Goal: Register for event/course

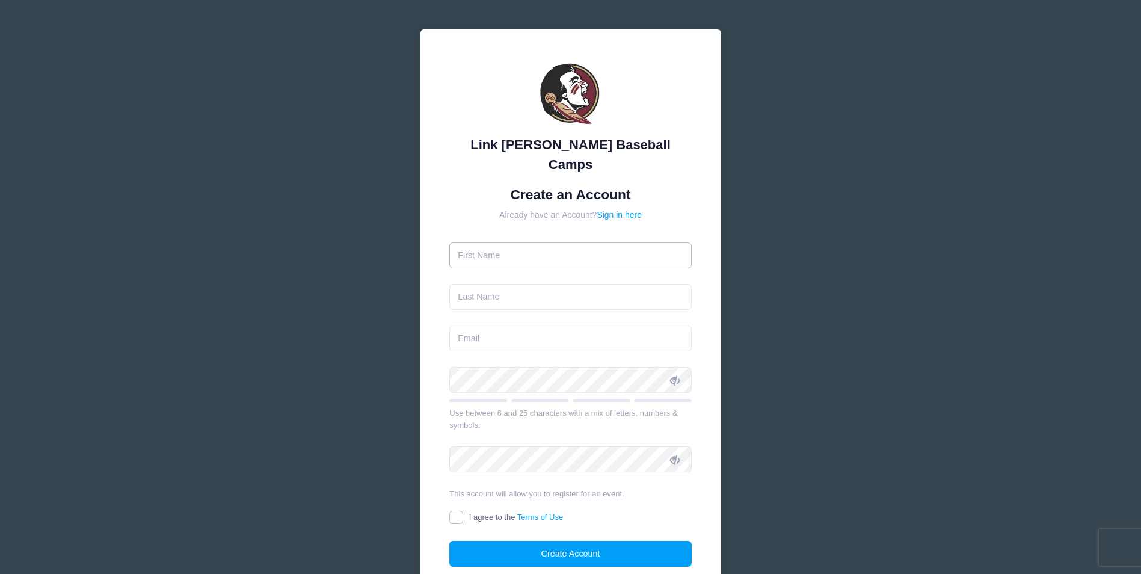
click at [604, 242] on input "text" at bounding box center [570, 255] width 242 height 26
type input "[PERSON_NAME]"
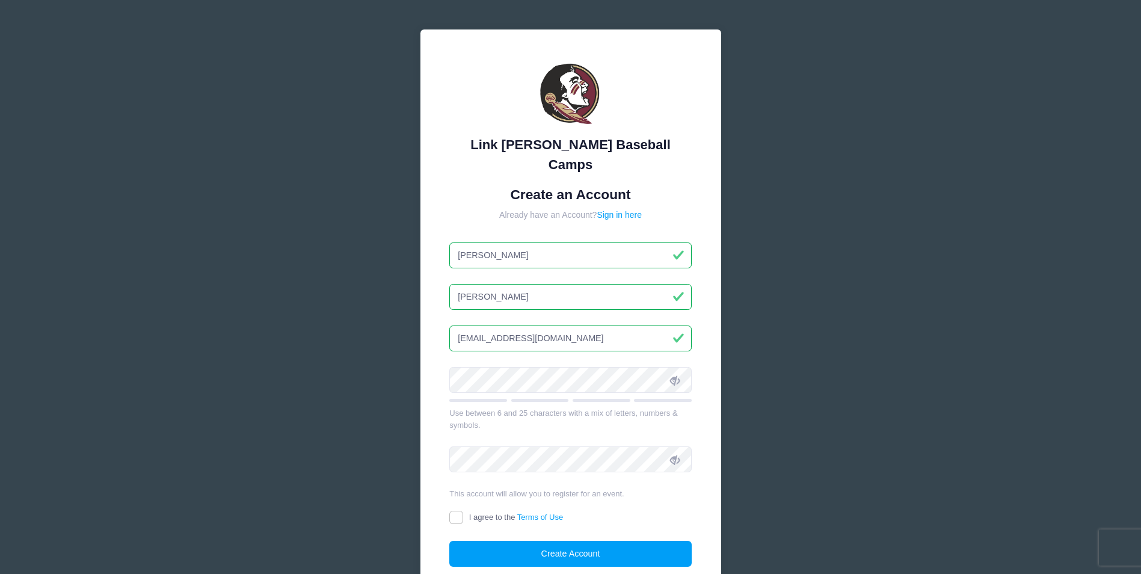
type input "[EMAIL_ADDRESS][DOMAIN_NAME]"
click at [459, 511] on div "I agree to the Terms of Use" at bounding box center [570, 518] width 242 height 14
click at [458, 511] on input "I agree to the Terms of Use" at bounding box center [456, 518] width 14 height 14
checkbox input "true"
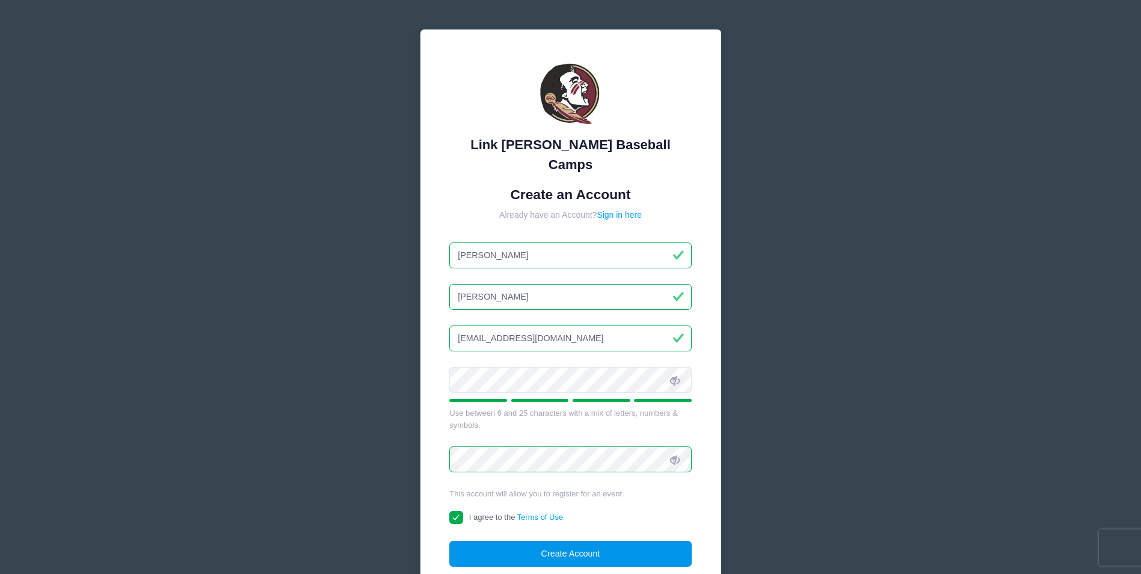
click at [531, 541] on button "Create Account" at bounding box center [570, 554] width 242 height 26
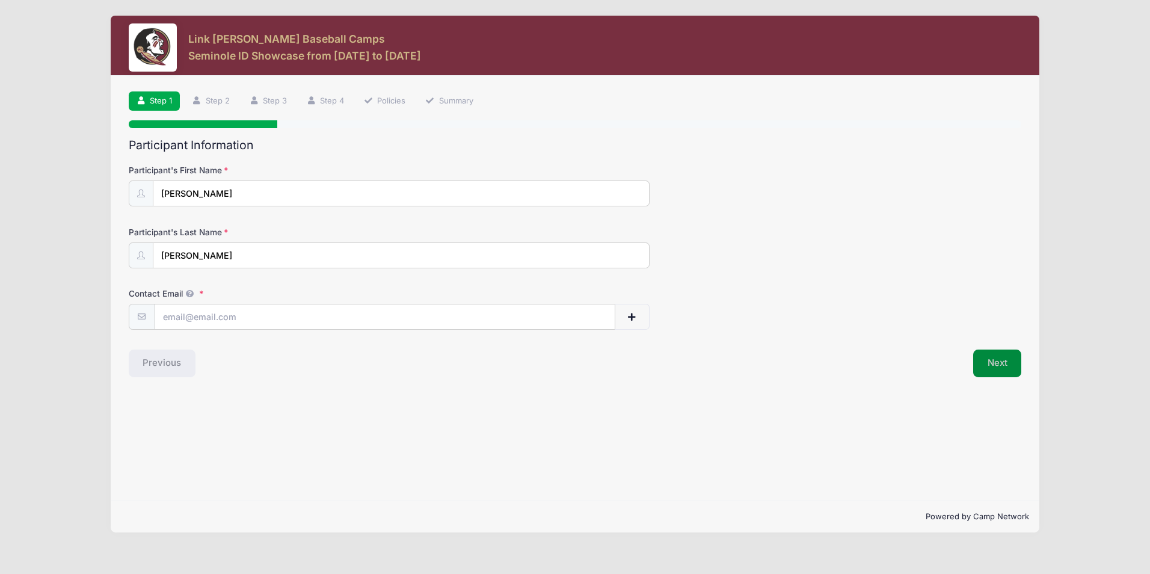
click at [994, 358] on button "Next" at bounding box center [997, 364] width 49 height 28
click at [306, 321] on input "Contact Email" at bounding box center [385, 317] width 460 height 26
type input "m75fishing@hotmail.com"
click at [985, 358] on button "Next" at bounding box center [997, 364] width 49 height 28
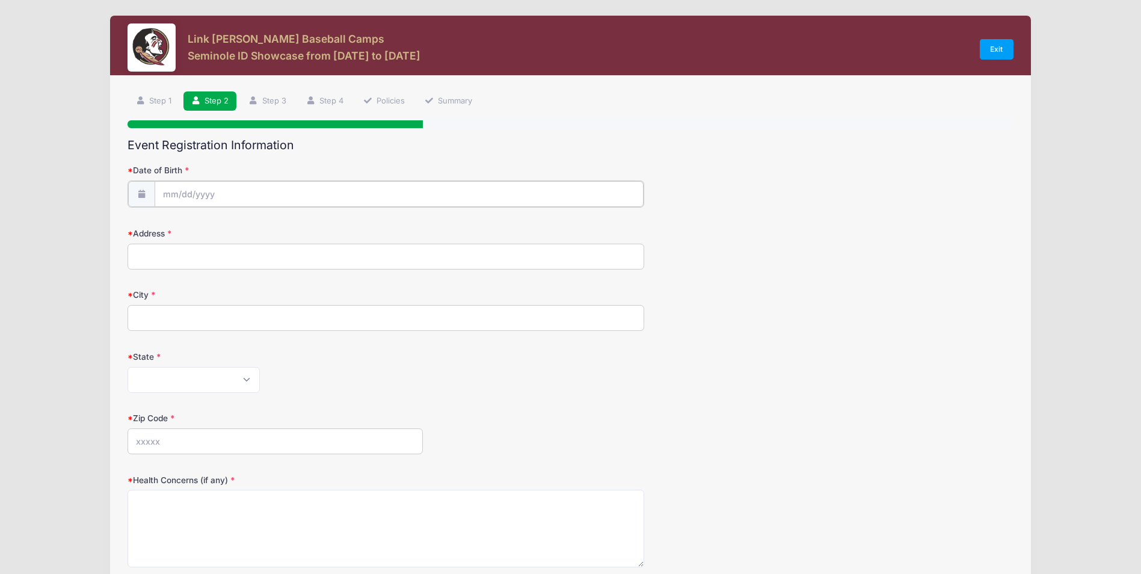
click at [333, 187] on input "Date of Birth" at bounding box center [400, 194] width 490 height 26
click at [177, 192] on input "Date of Birth" at bounding box center [400, 194] width 490 height 26
click at [280, 220] on span at bounding box center [283, 221] width 8 height 9
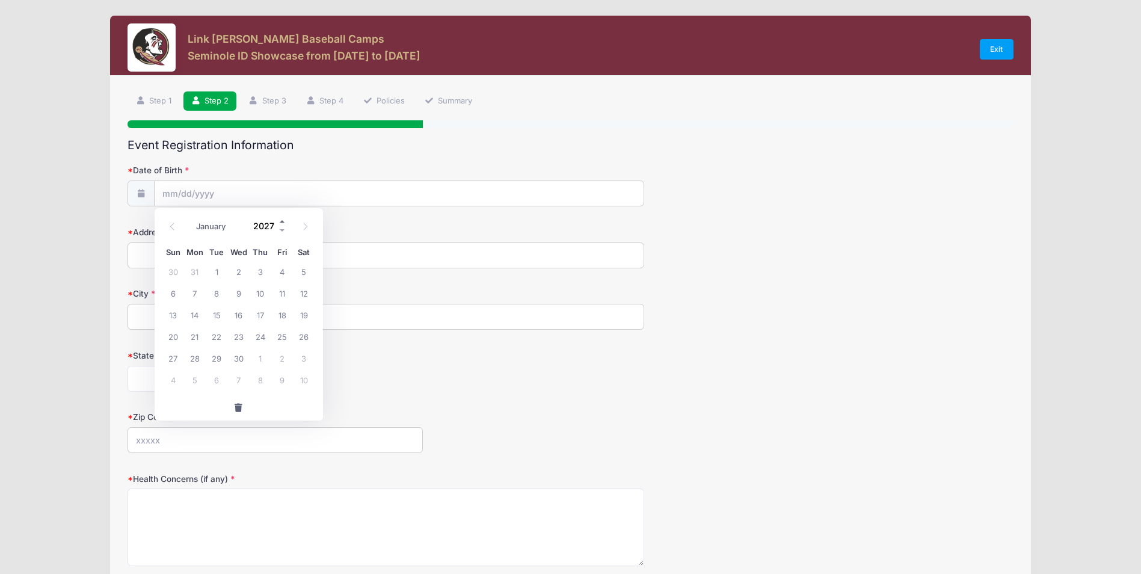
click at [280, 220] on span at bounding box center [283, 221] width 8 height 9
click at [282, 230] on span at bounding box center [283, 230] width 8 height 9
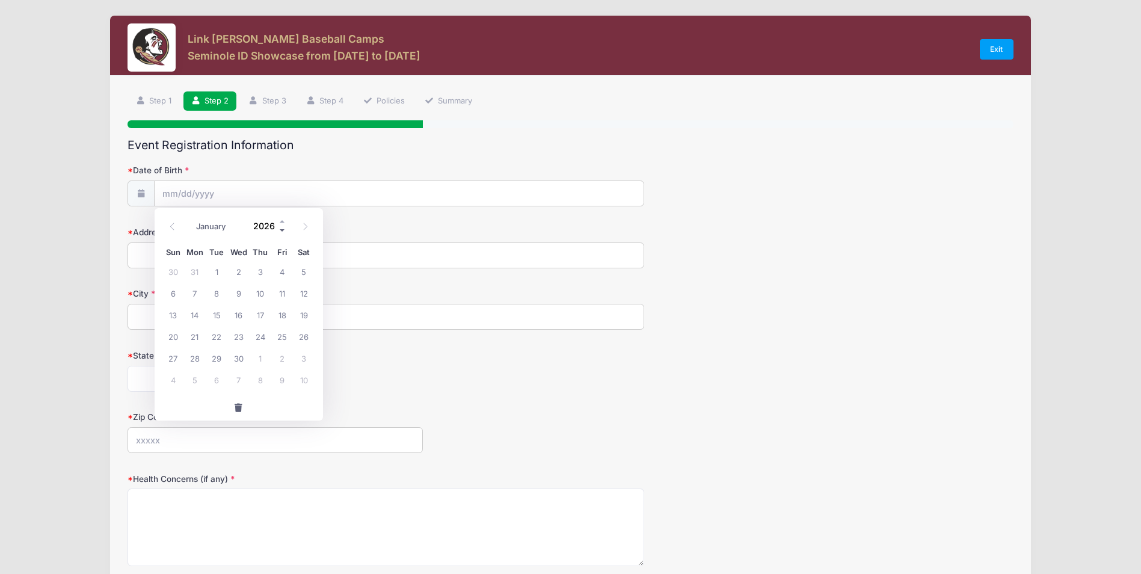
click at [282, 230] on span at bounding box center [283, 230] width 8 height 9
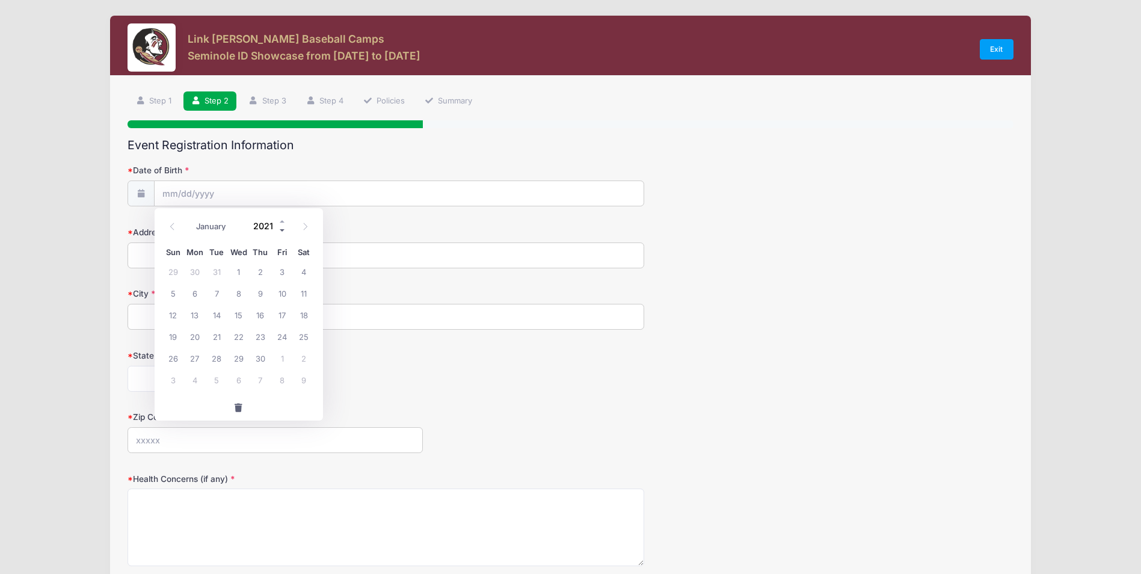
click at [282, 230] on span at bounding box center [283, 230] width 8 height 9
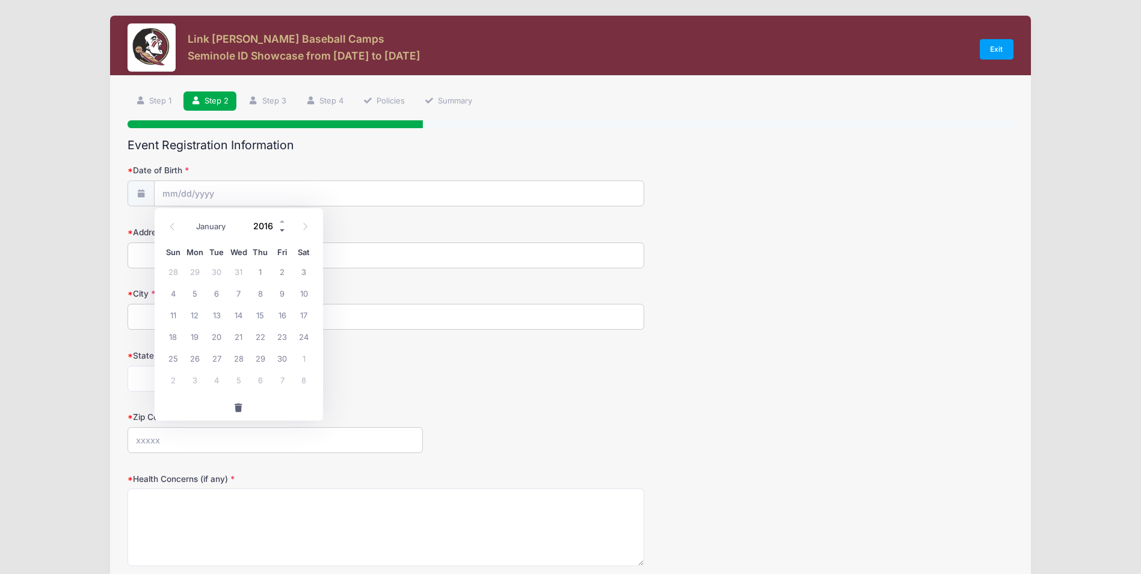
click at [282, 230] on span at bounding box center [283, 230] width 8 height 9
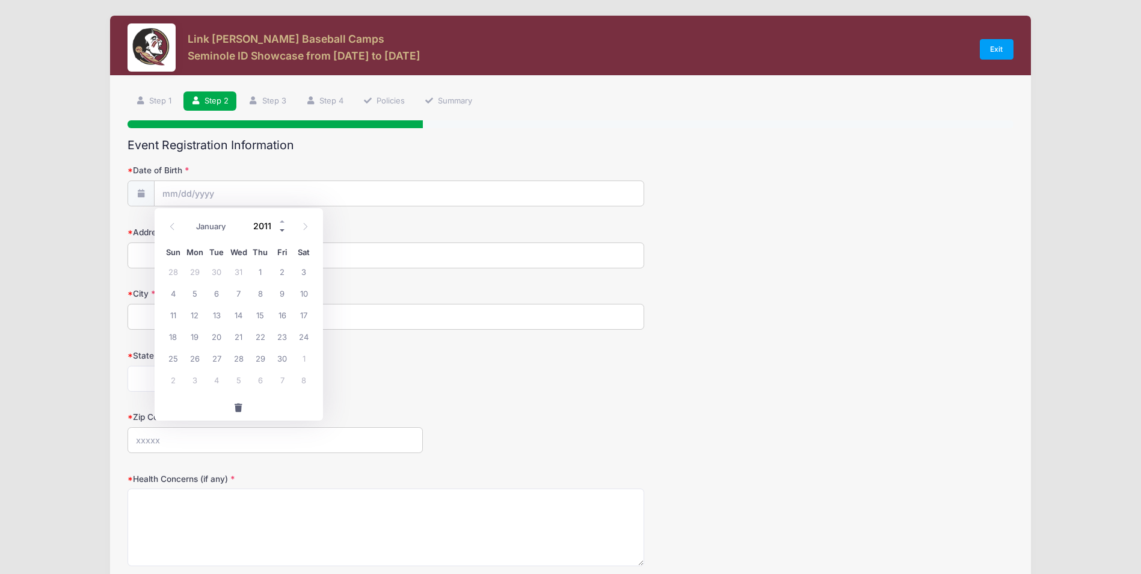
click at [282, 230] on span at bounding box center [283, 230] width 8 height 9
type input "2009"
click at [208, 222] on select "January February March April May June July August September October November De…" at bounding box center [218, 226] width 54 height 16
select select "5"
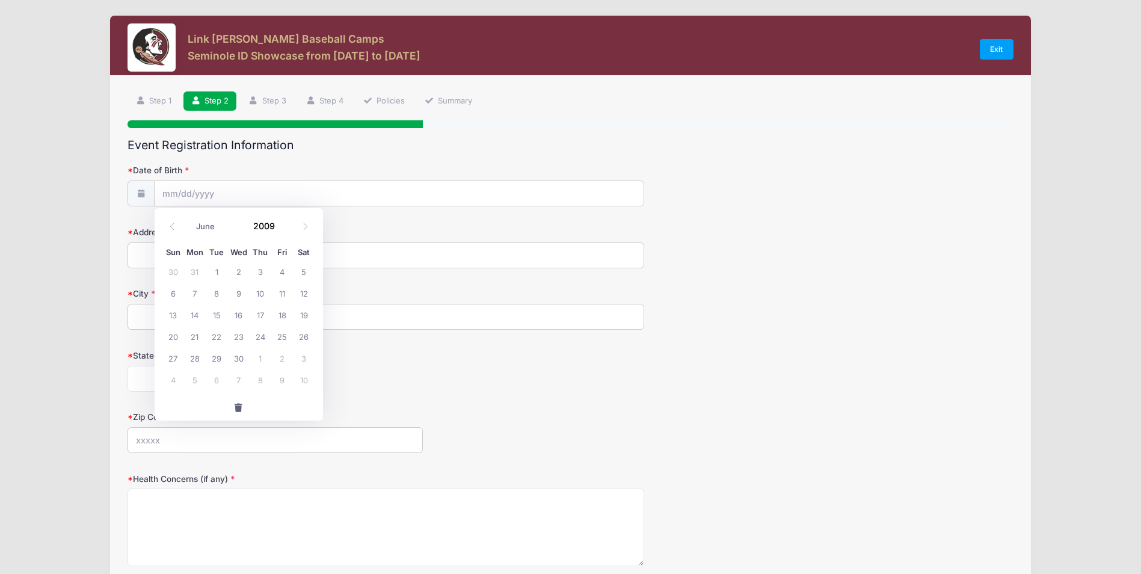
click at [191, 218] on select "January February March April May June July August September October November De…" at bounding box center [218, 226] width 54 height 16
click at [182, 318] on span "14" at bounding box center [173, 315] width 22 height 22
type input "06/14/2009"
click at [201, 251] on input "Address" at bounding box center [386, 255] width 517 height 26
type input "27230 Horseshoe Falls Ln"
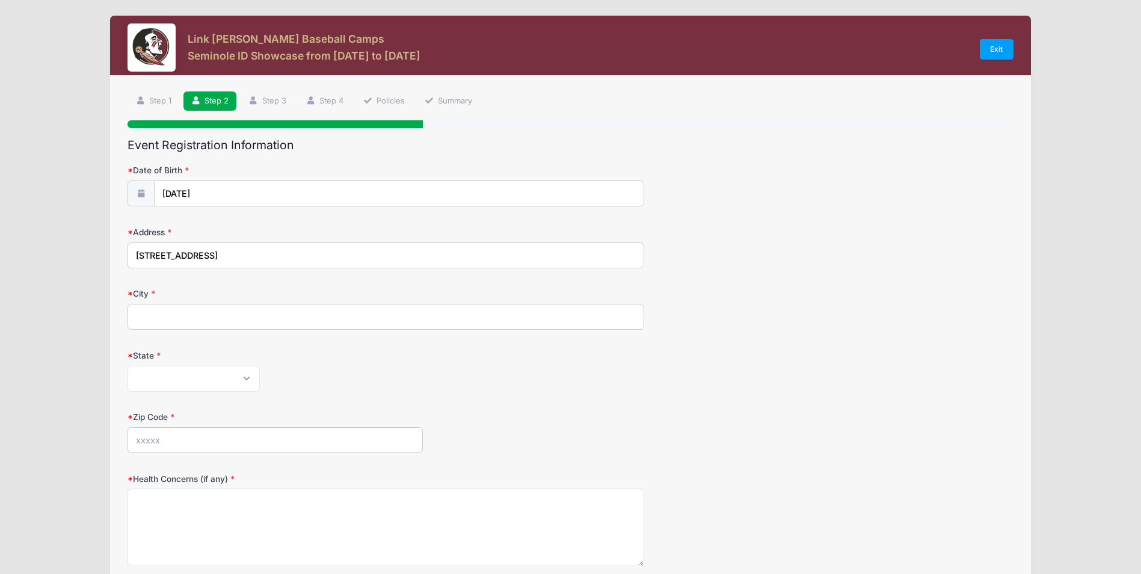
click at [184, 301] on div "City" at bounding box center [571, 309] width 886 height 42
click at [183, 307] on input "City" at bounding box center [386, 317] width 517 height 26
type input "Cypress"
click at [228, 376] on select "Alabama Alaska American Samoa Arizona Arkansas Armed Forces Africa Armed Forces…" at bounding box center [194, 379] width 132 height 26
drag, startPoint x: 228, startPoint y: 376, endPoint x: 186, endPoint y: 184, distance: 196.5
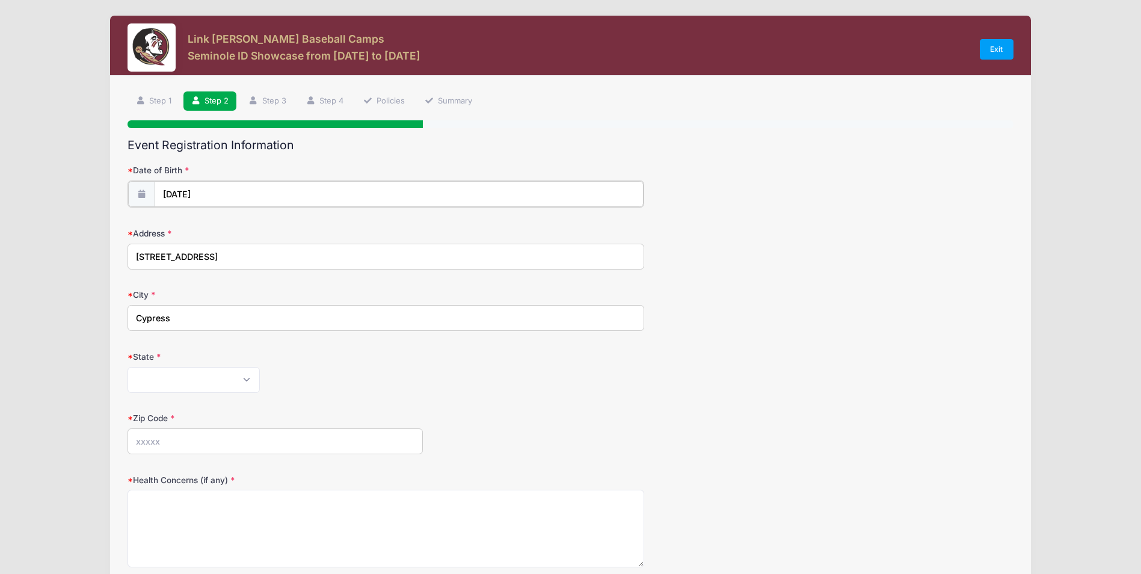
click at [186, 184] on input "06/14/2009" at bounding box center [400, 194] width 490 height 26
click at [140, 375] on select "Alabama Alaska American Samoa Arizona Arkansas Armed Forces Africa Armed Forces…" at bounding box center [194, 379] width 132 height 26
select select "TX"
click at [128, 366] on select "Alabama Alaska American Samoa Arizona Arkansas Armed Forces Africa Armed Forces…" at bounding box center [194, 379] width 132 height 26
click at [259, 446] on input "Zip Code" at bounding box center [275, 440] width 295 height 26
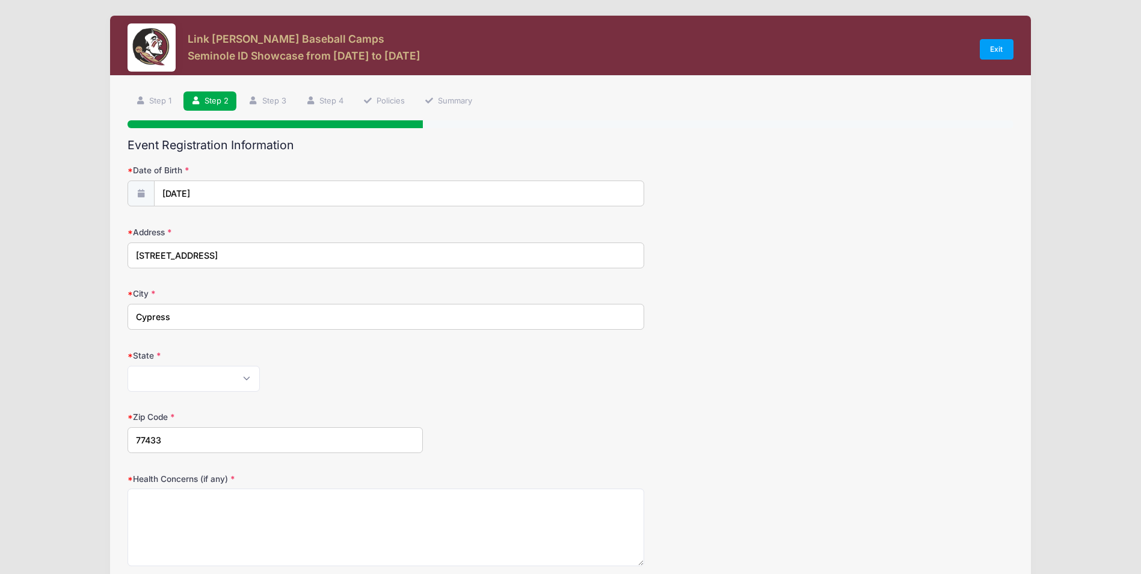
type input "77433"
click at [260, 492] on textarea "Health Concerns (if any)" at bounding box center [386, 528] width 517 height 78
type textarea "None"
click at [760, 310] on div "City Cypress" at bounding box center [571, 309] width 886 height 42
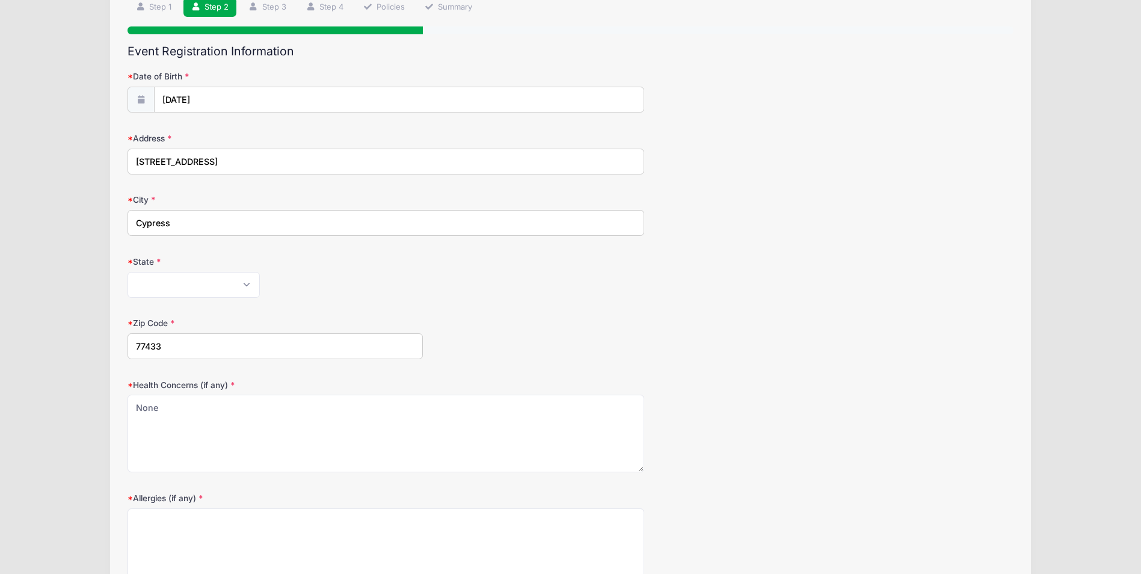
scroll to position [216, 0]
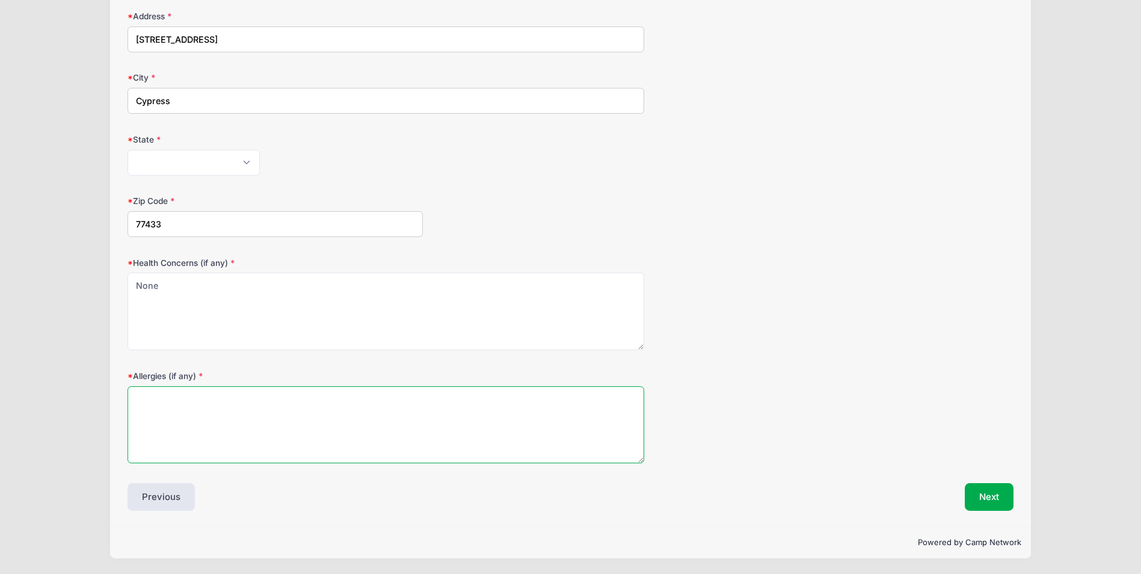
click at [484, 404] on textarea "Allergies (if any)" at bounding box center [386, 425] width 517 height 78
type textarea "n"
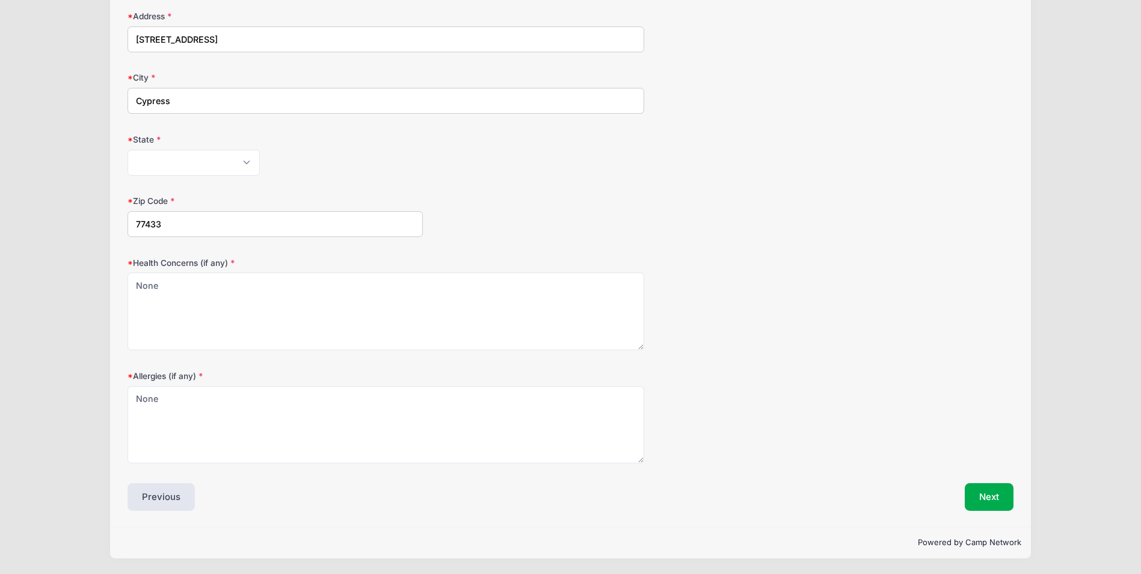
click at [714, 272] on div "Health Concerns (if any) None" at bounding box center [571, 304] width 886 height 94
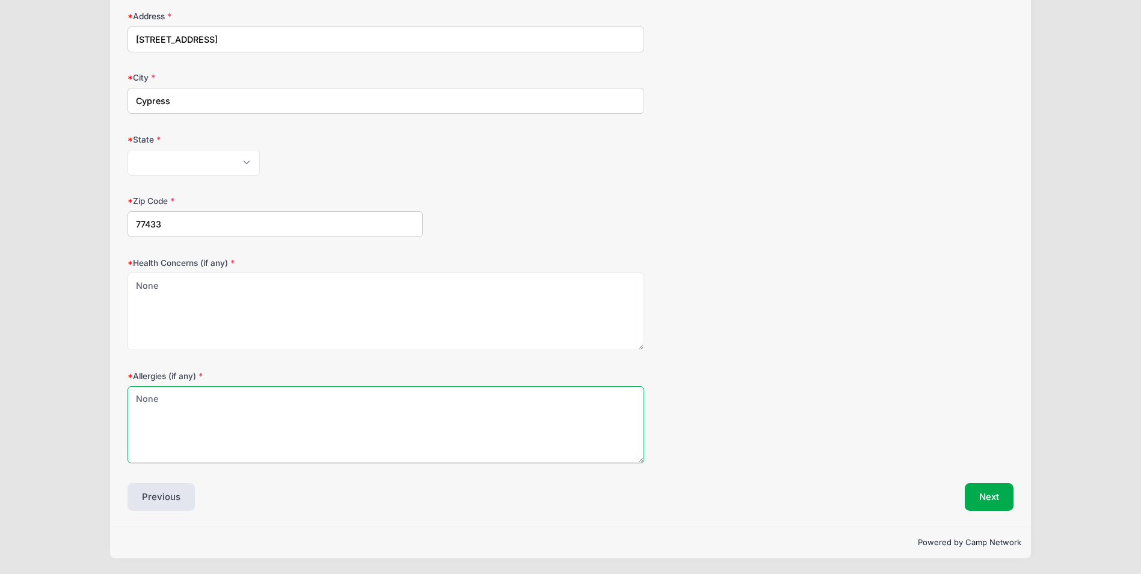
click at [177, 399] on textarea "None" at bounding box center [386, 425] width 517 height 78
click at [346, 401] on textarea "None. Allergic to Notre Dame ; )" at bounding box center [386, 425] width 517 height 78
type textarea "None. Allergic to Notre Dame ; )"
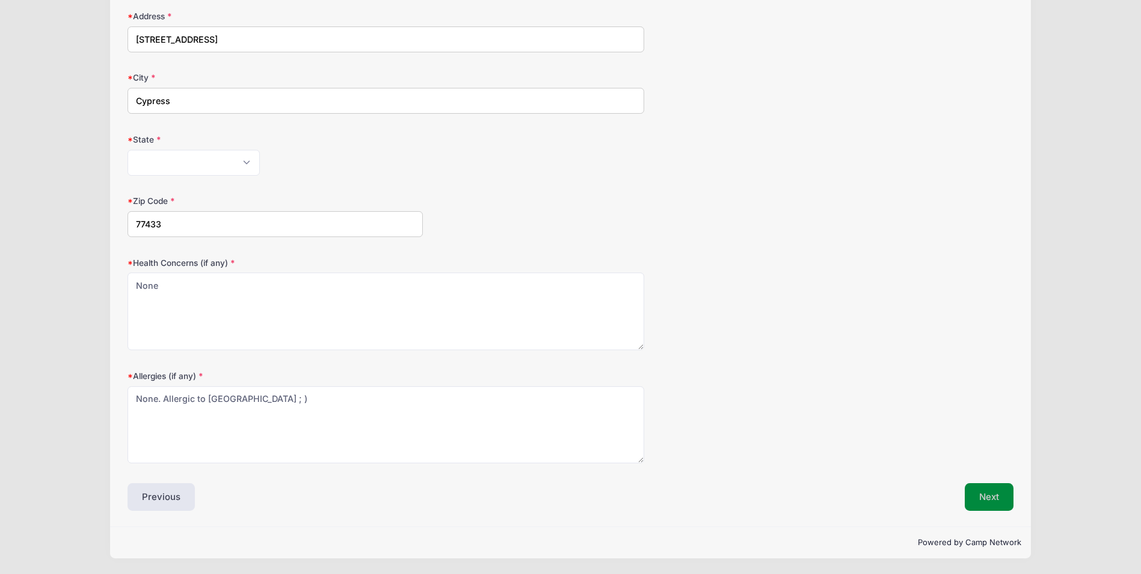
click at [980, 492] on button "Next" at bounding box center [989, 497] width 49 height 28
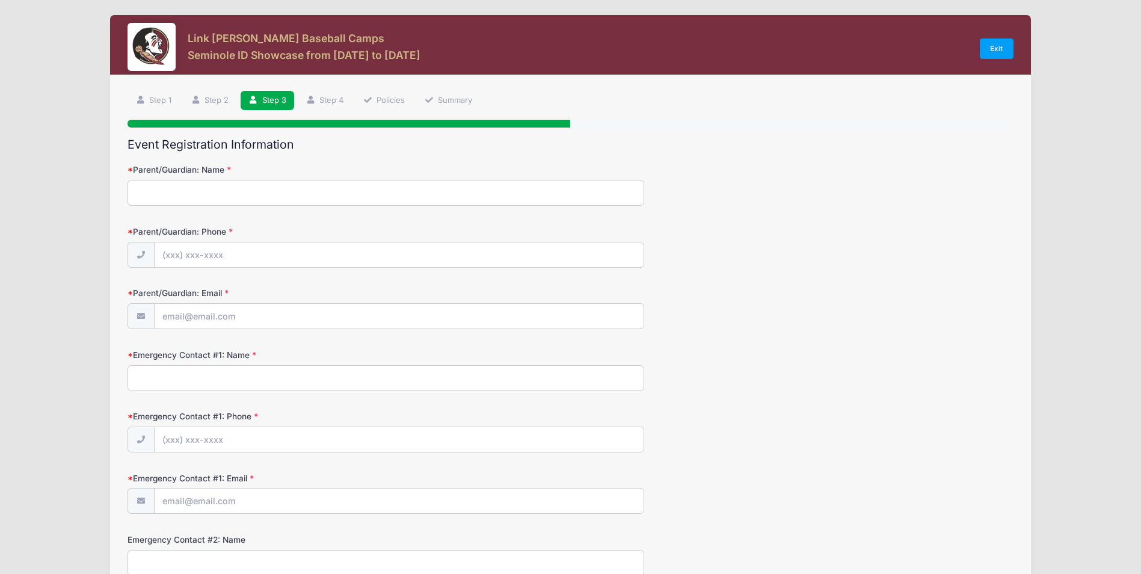
scroll to position [0, 0]
click at [321, 186] on input "Parent/Guardian: Name" at bounding box center [386, 193] width 517 height 26
type input "Jeffrey Mitchamore"
click at [272, 252] on input "Parent/Guardian: Phone" at bounding box center [400, 256] width 490 height 26
type input "(281) 594-1652"
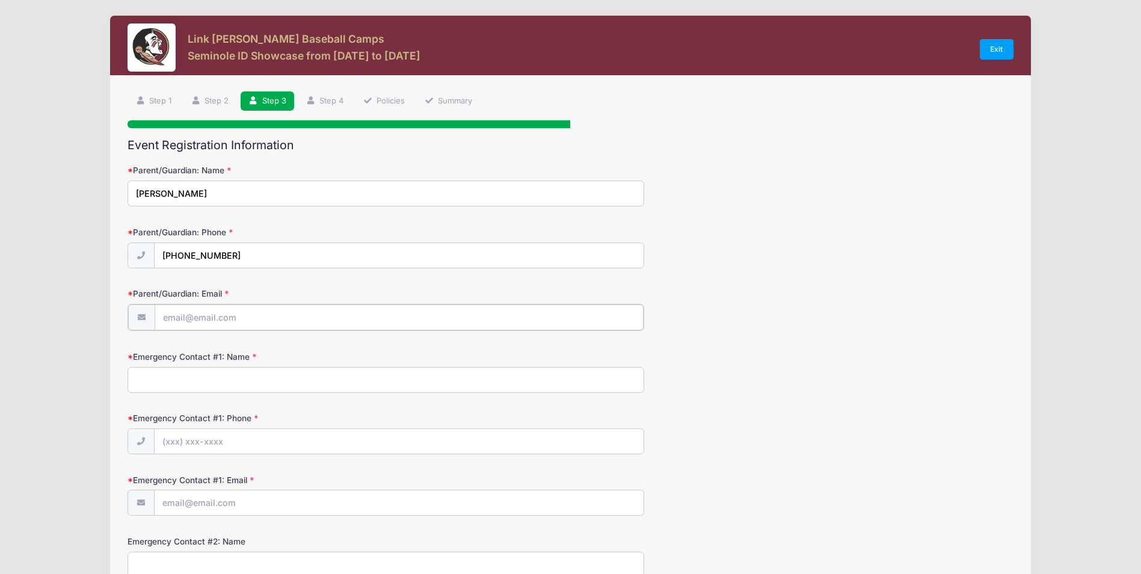
click at [240, 322] on input "Parent/Guardian: Email" at bounding box center [400, 317] width 490 height 26
type input "m75fishing@hotmail.com"
click at [188, 372] on input "Emergency Contact #1: Name" at bounding box center [386, 379] width 517 height 26
type input "Racheal Mitchamnore"
click at [248, 441] on input "Emergency Contact #1: Phone" at bounding box center [400, 441] width 490 height 26
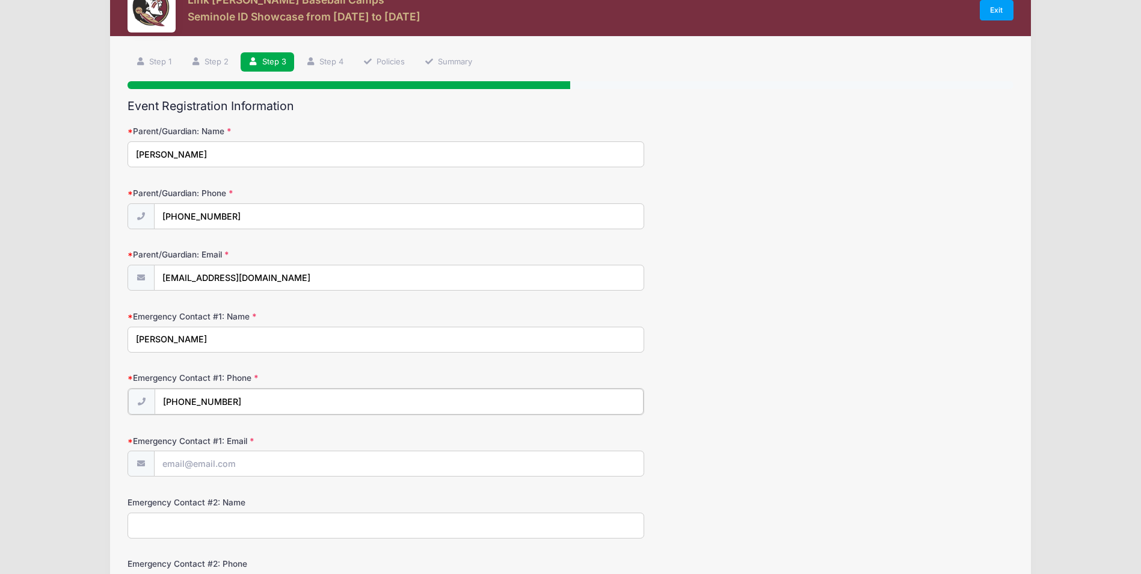
scroll to position [60, 0]
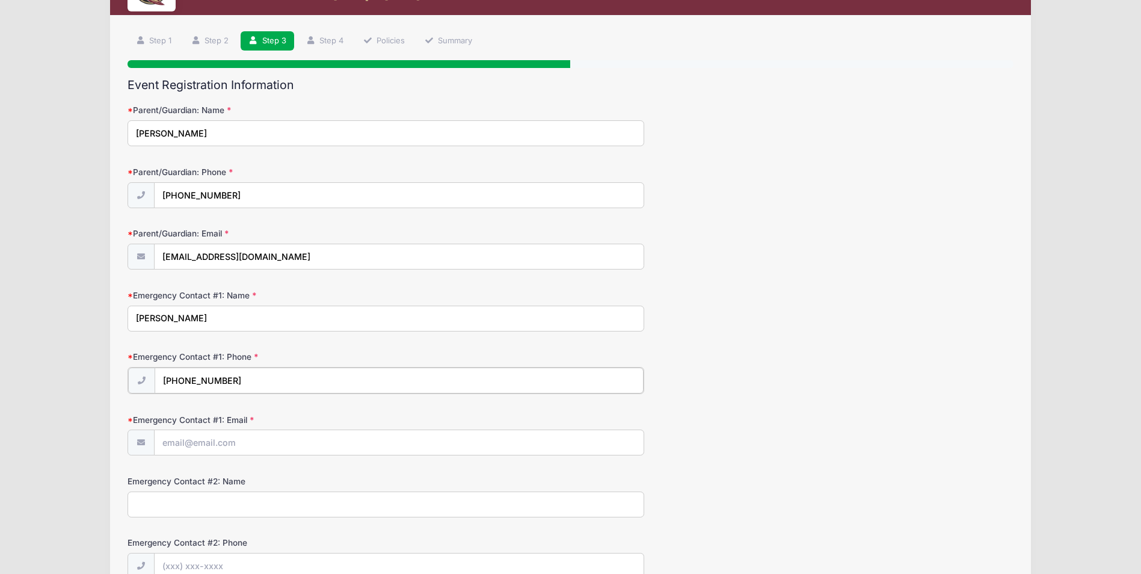
type input "(713) 805-9073"
click at [259, 446] on input "Emergency Contact #1: Email" at bounding box center [400, 442] width 490 height 26
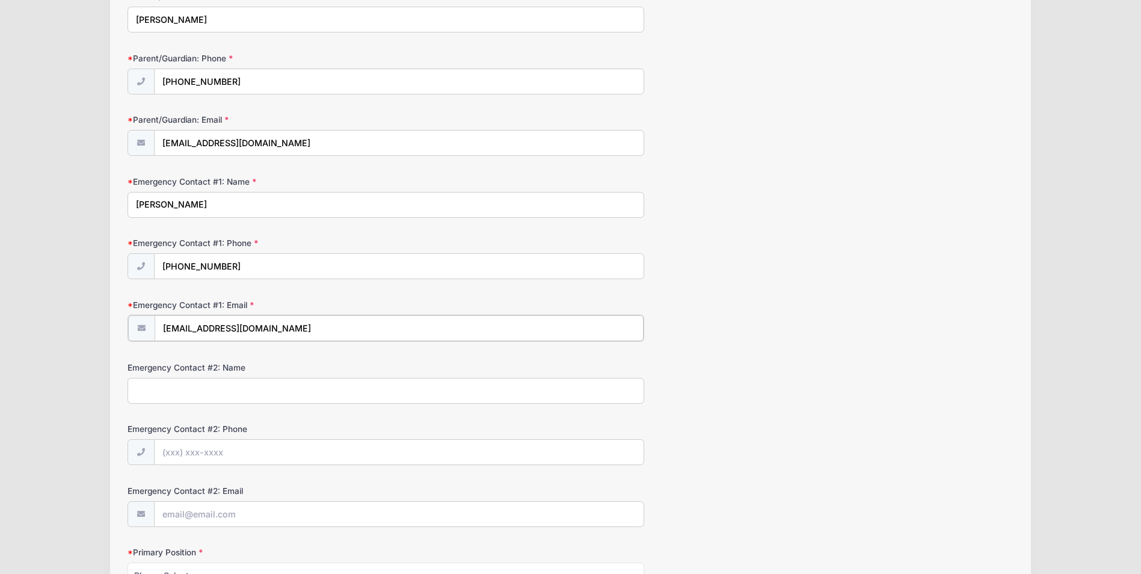
scroll to position [180, 0]
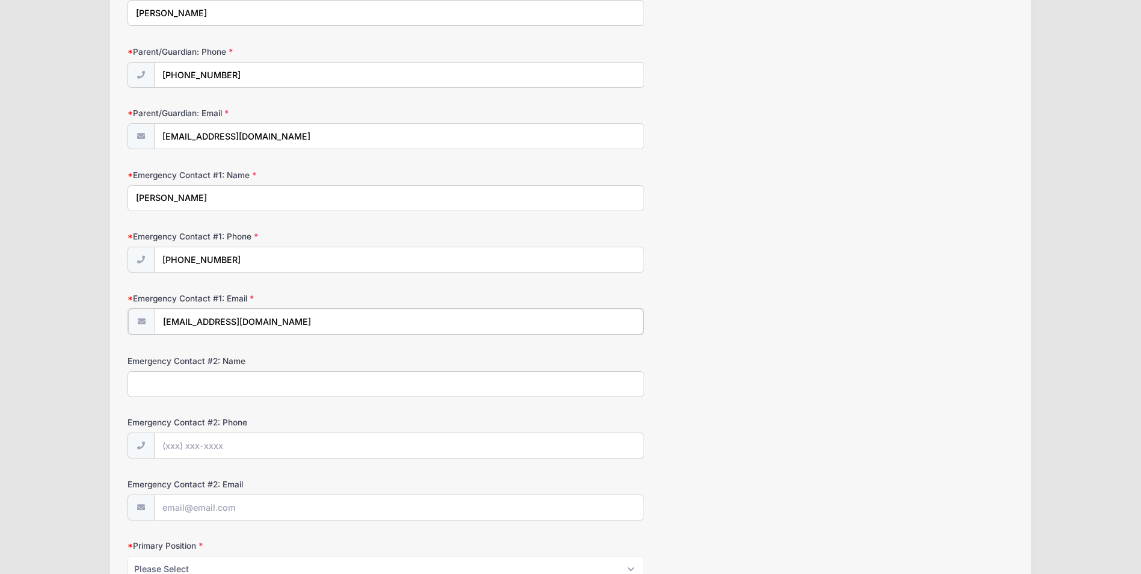
type input "rachealhair@gmail.com"
click at [230, 376] on input "Emergency Contact #2: Name" at bounding box center [386, 383] width 517 height 26
type input "H"
type input "Jeffrey Mitchamore"
click at [226, 449] on input "Emergency Contact #2: Phone" at bounding box center [400, 445] width 490 height 26
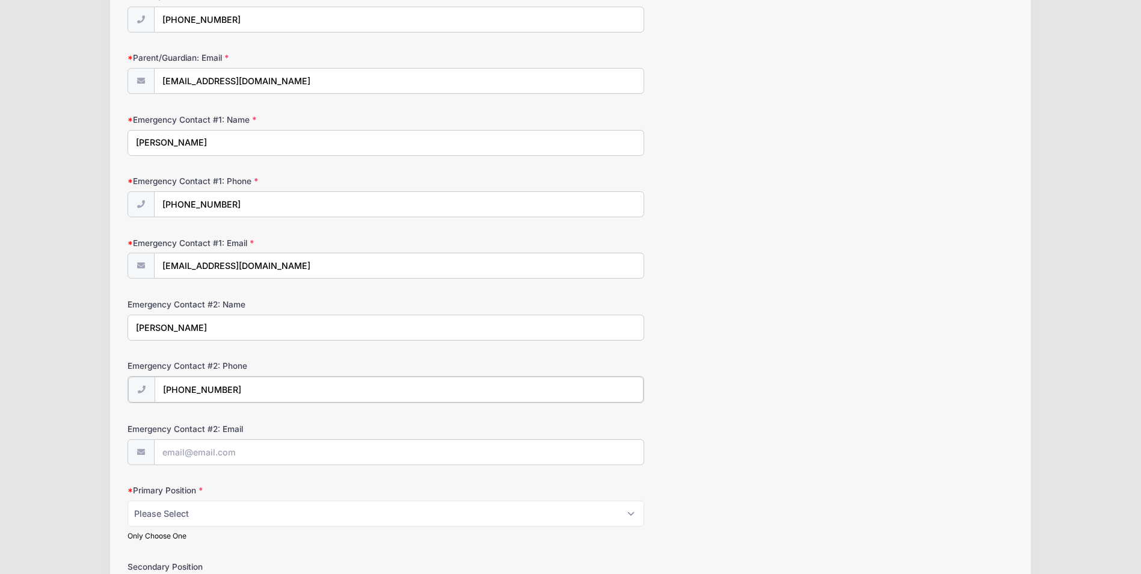
scroll to position [361, 0]
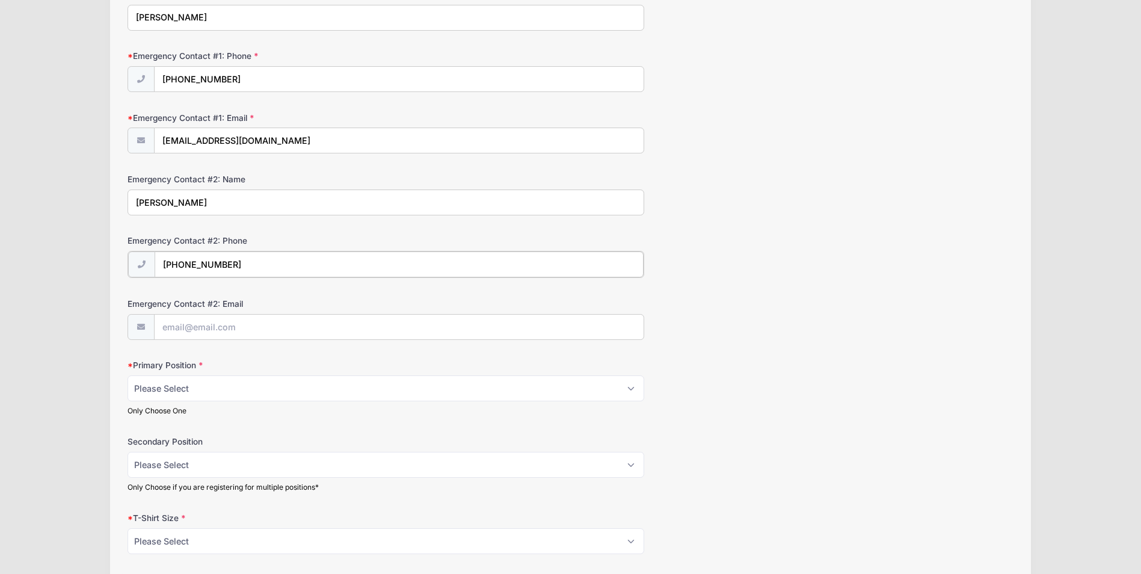
type input "(281) 594-1652"
click at [222, 381] on select "Please Select RHP LHP C 1B 2B 3B SS OF" at bounding box center [386, 387] width 517 height 26
select select "C"
click at [128, 374] on select "Please Select RHP LHP C 1B 2B 3B SS OF" at bounding box center [386, 387] width 517 height 26
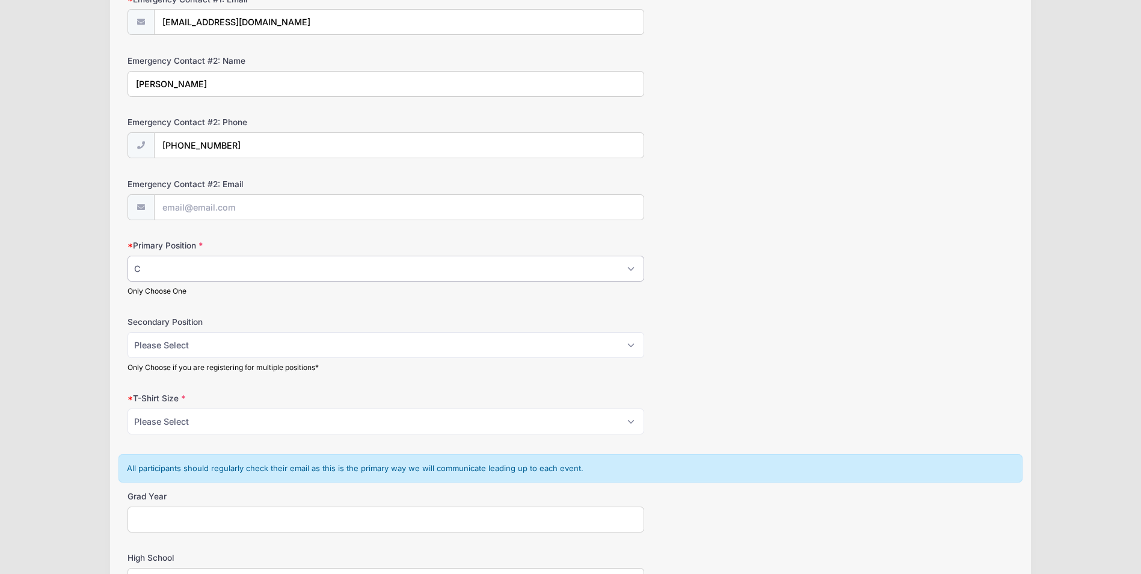
scroll to position [481, 0]
click at [267, 345] on select "Please Select RHP LHP C 1B 2B 3B SS OF" at bounding box center [386, 343] width 517 height 26
select select "1B"
click at [128, 330] on select "Please Select RHP LHP C 1B 2B 3B SS OF" at bounding box center [386, 343] width 517 height 26
click at [886, 248] on div "Primary Position Please Select RHP LHP C 1B 2B 3B SS OF Only Choose One" at bounding box center [571, 266] width 886 height 57
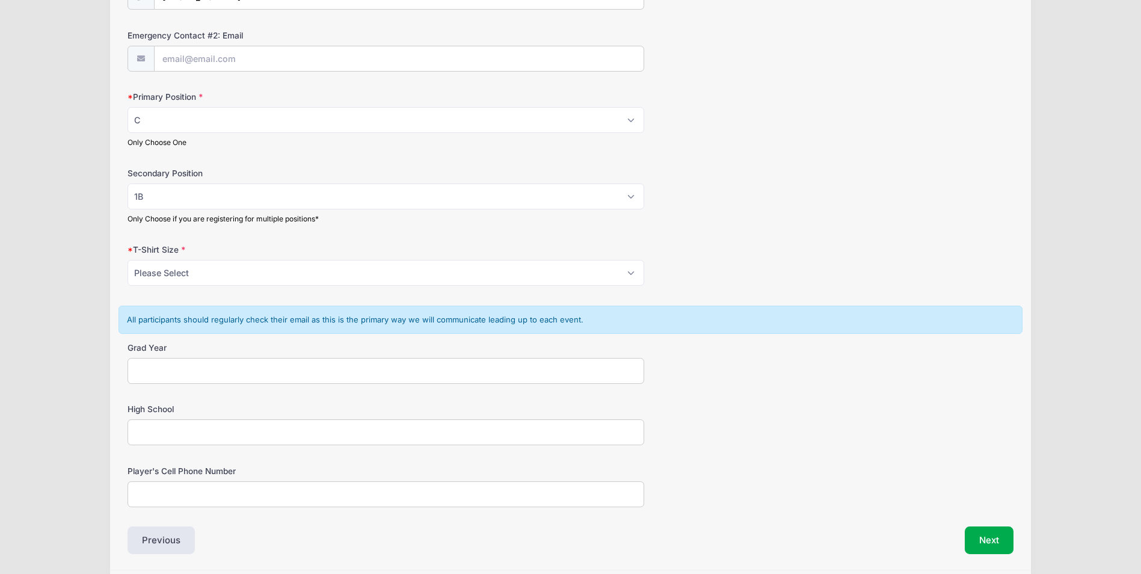
scroll to position [662, 0]
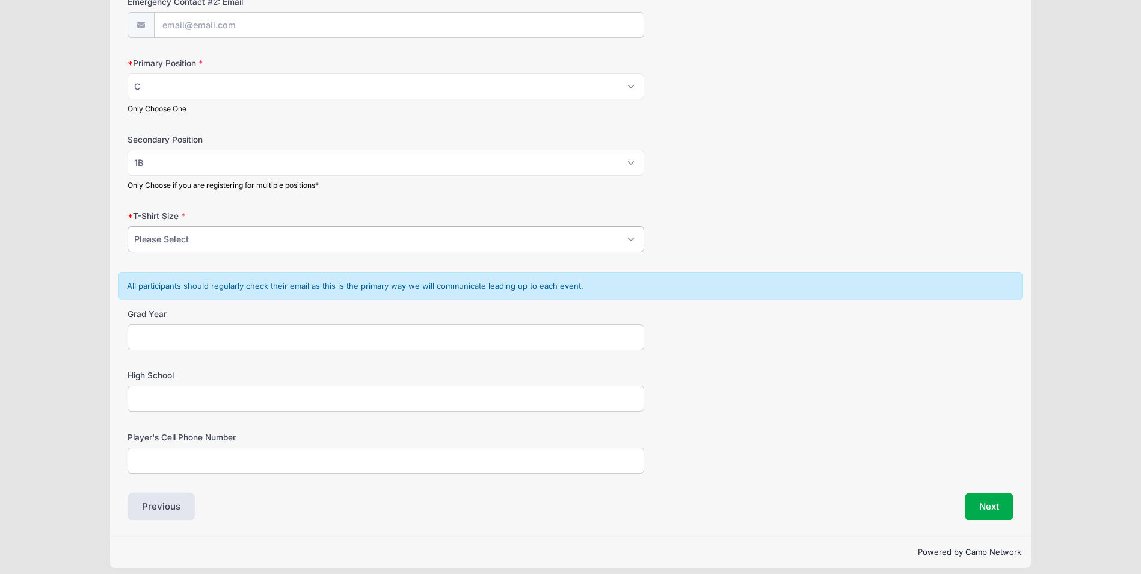
click at [314, 244] on select "Please Select YS YM YL YXL S M L XL XXL" at bounding box center [386, 239] width 517 height 26
select select "M"
click at [128, 226] on select "Please Select YS YM YL YXL S M L XL XXL" at bounding box center [386, 239] width 517 height 26
click at [202, 334] on input "Grad Year" at bounding box center [386, 337] width 517 height 26
type input "2028"
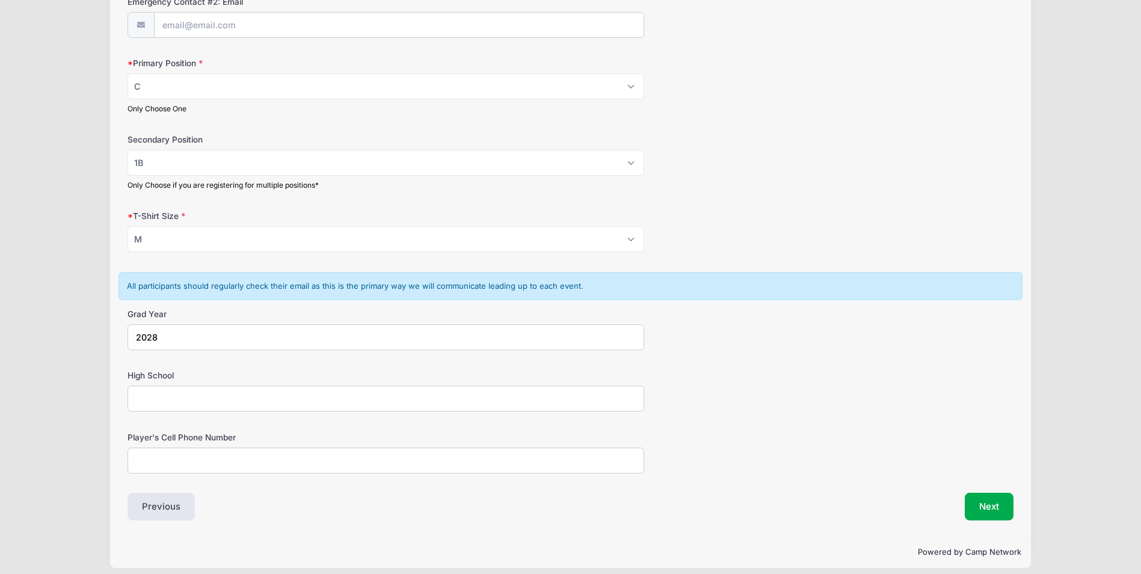
click at [229, 404] on input "High School" at bounding box center [386, 399] width 517 height 26
type input "Cypress Ranch"
click at [241, 461] on input "Player's Cell Phone Number" at bounding box center [386, 461] width 517 height 26
type input "8326843856"
click at [182, 499] on button "Previous" at bounding box center [161, 507] width 67 height 28
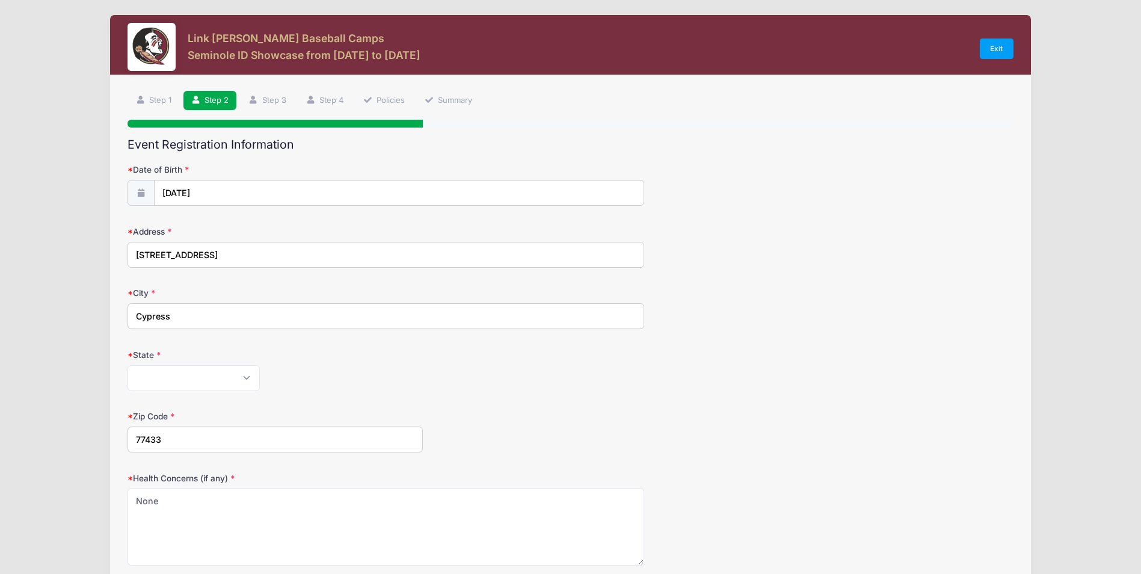
scroll to position [216, 0]
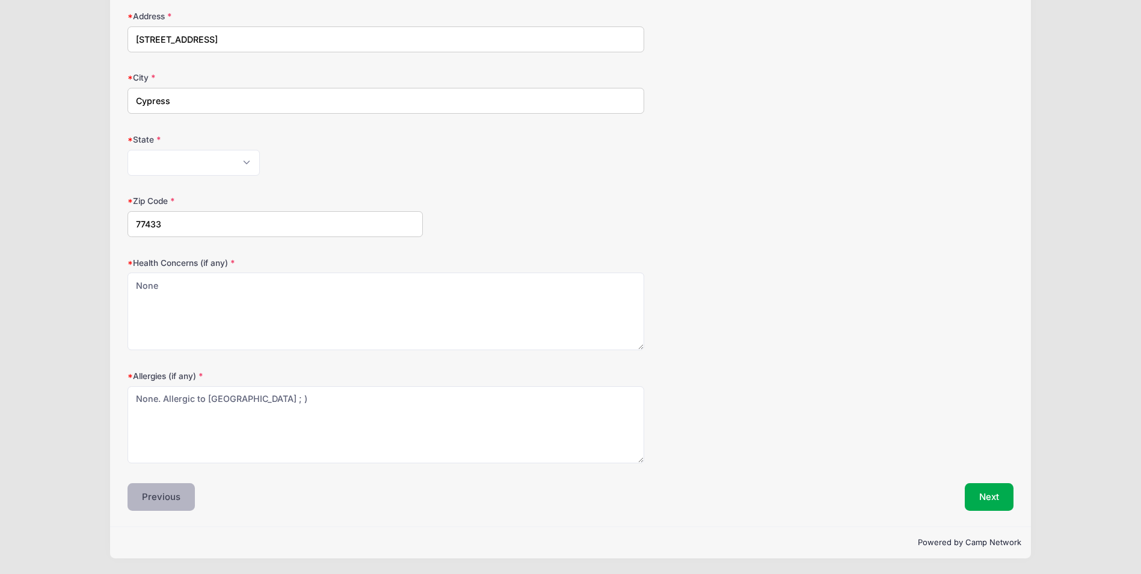
click at [167, 499] on button "Previous" at bounding box center [161, 497] width 67 height 28
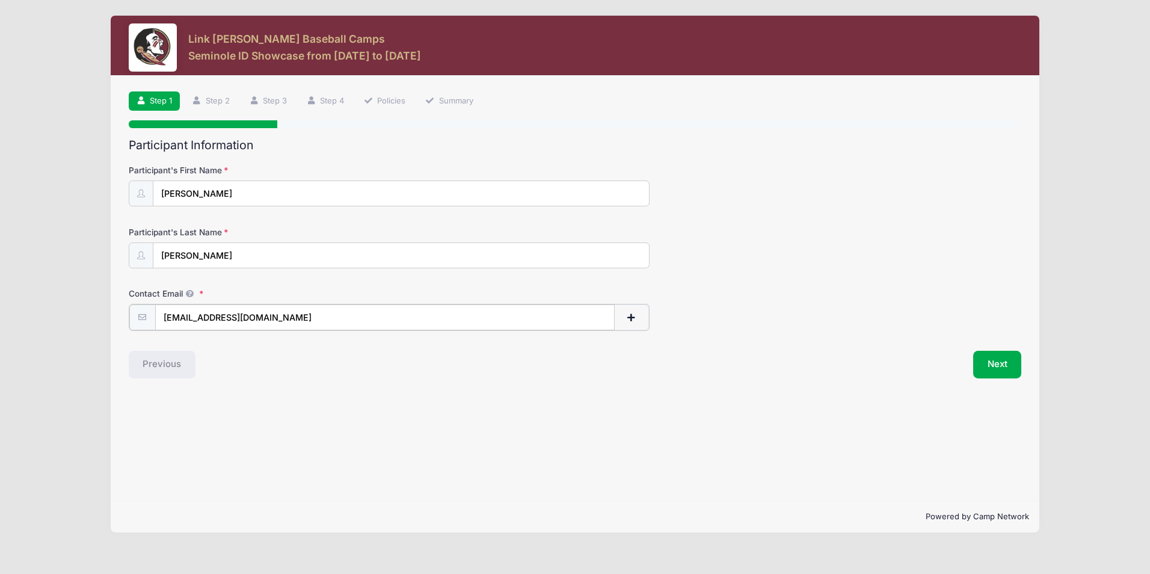
click at [319, 317] on input "m75fishing@hotmail.com" at bounding box center [385, 317] width 460 height 26
type input "m"
type input "coopermitchamore28@nsr.com"
click at [987, 361] on button "Next" at bounding box center [997, 364] width 49 height 28
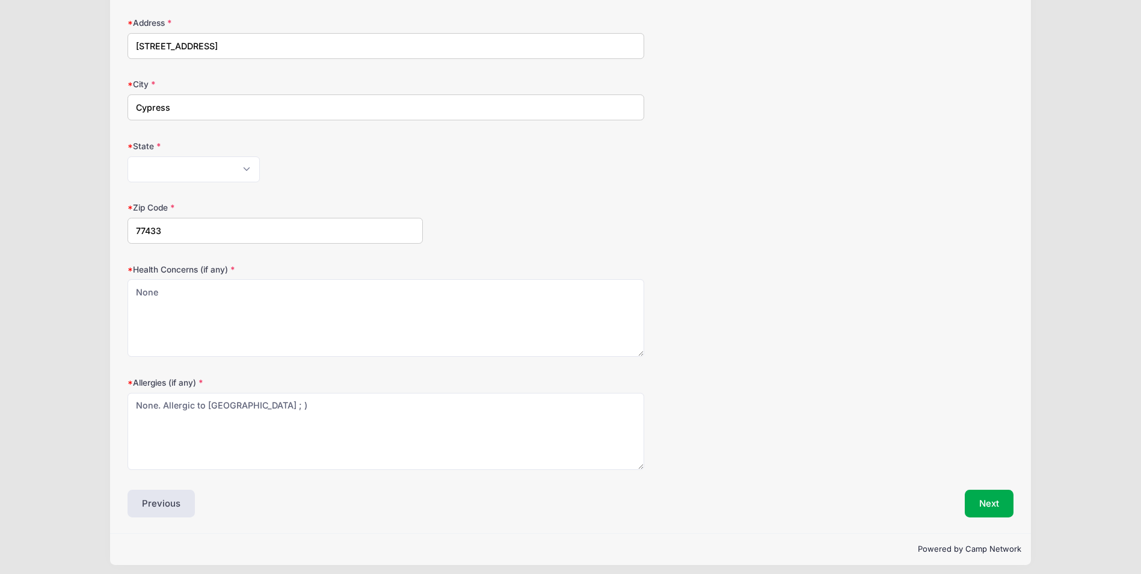
scroll to position [216, 0]
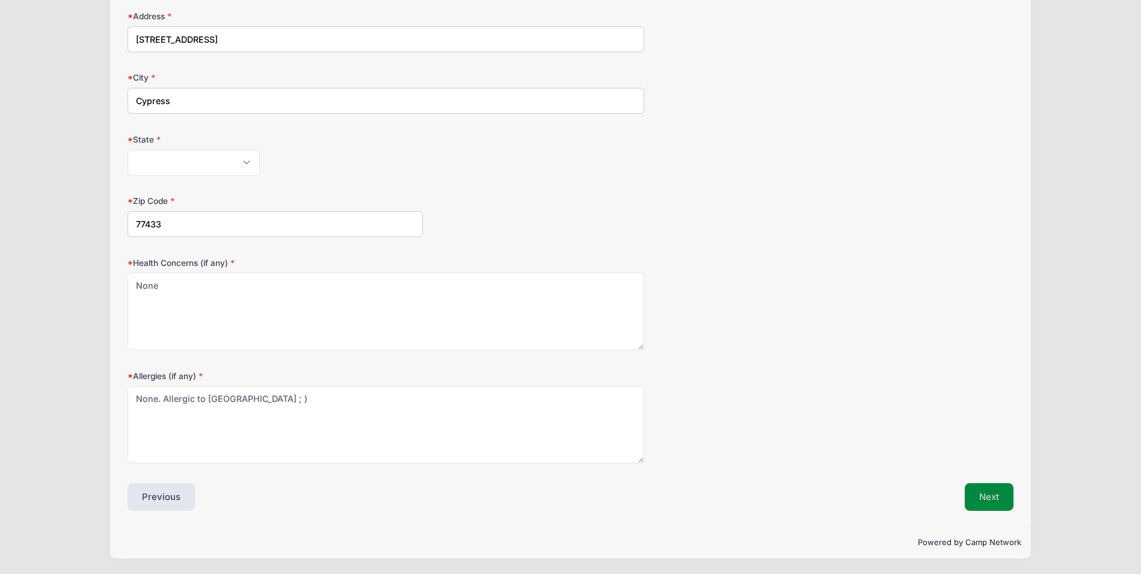
click at [987, 498] on button "Next" at bounding box center [989, 497] width 49 height 28
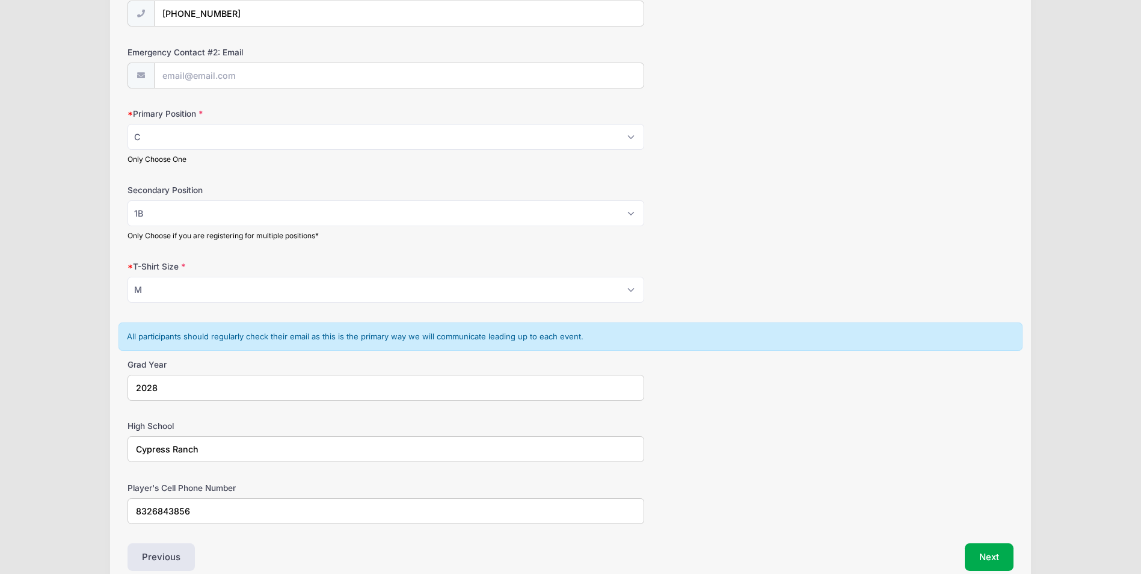
scroll to position [662, 0]
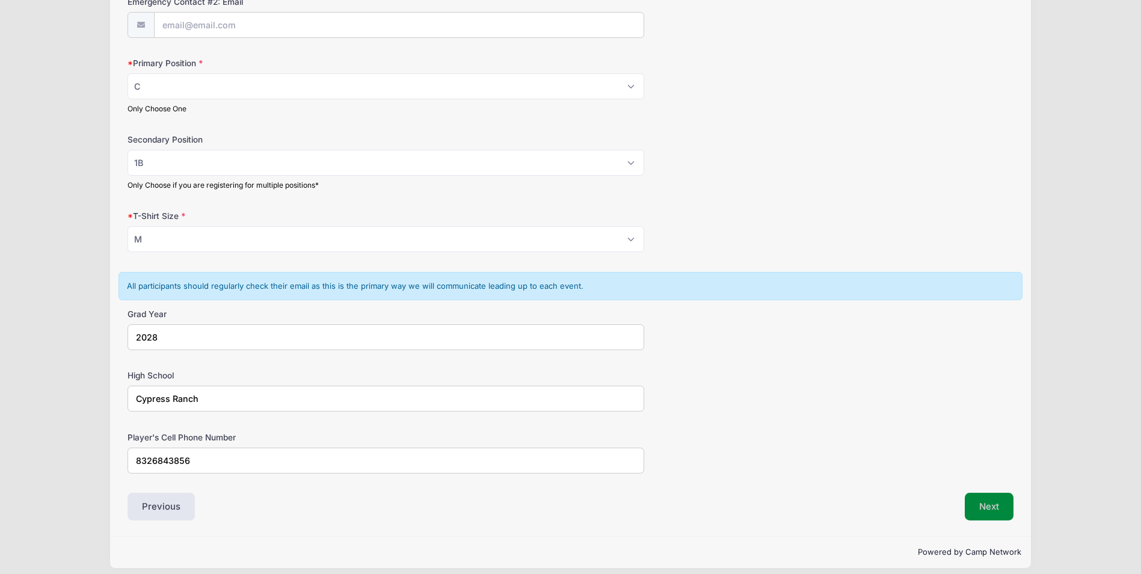
click at [982, 502] on button "Next" at bounding box center [989, 507] width 49 height 28
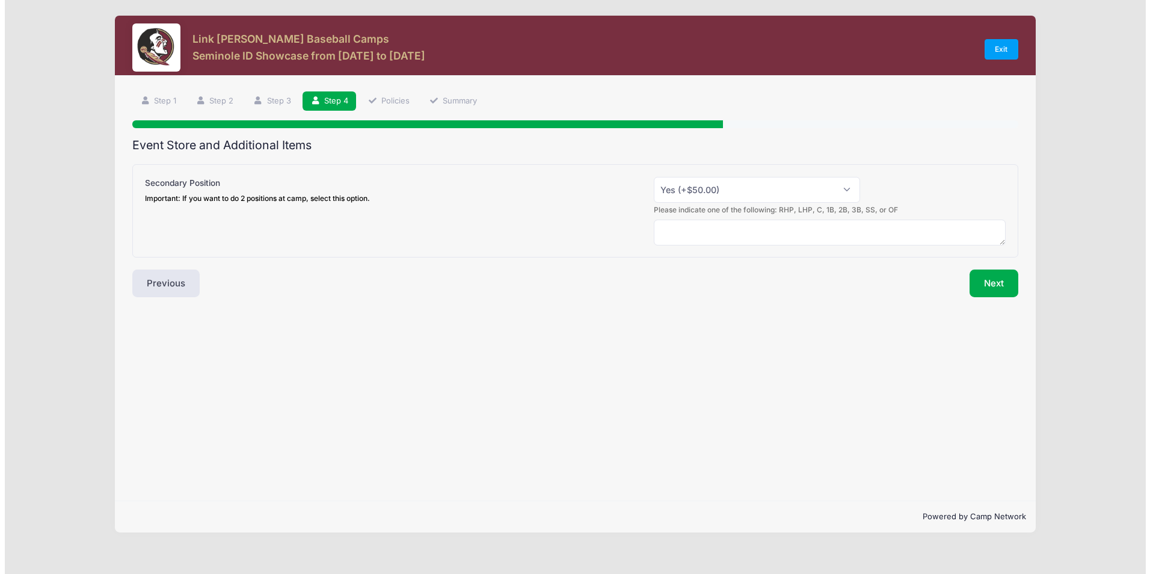
scroll to position [0, 0]
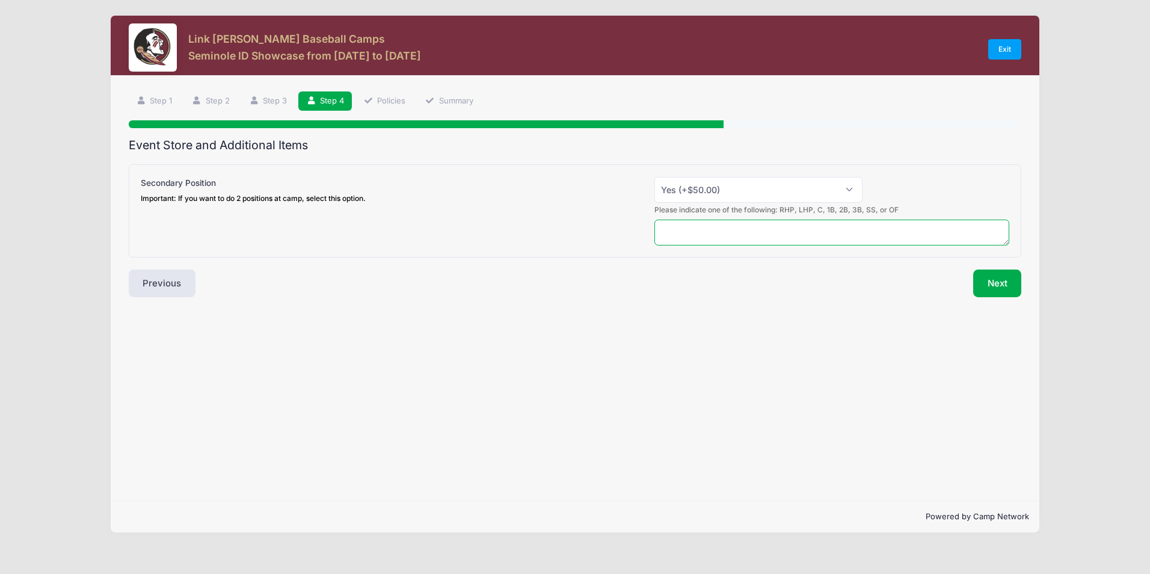
click at [851, 232] on textarea at bounding box center [832, 233] width 355 height 26
type textarea "1B"
click at [852, 189] on select "Please Select Yes (+$50.00) No" at bounding box center [759, 190] width 208 height 26
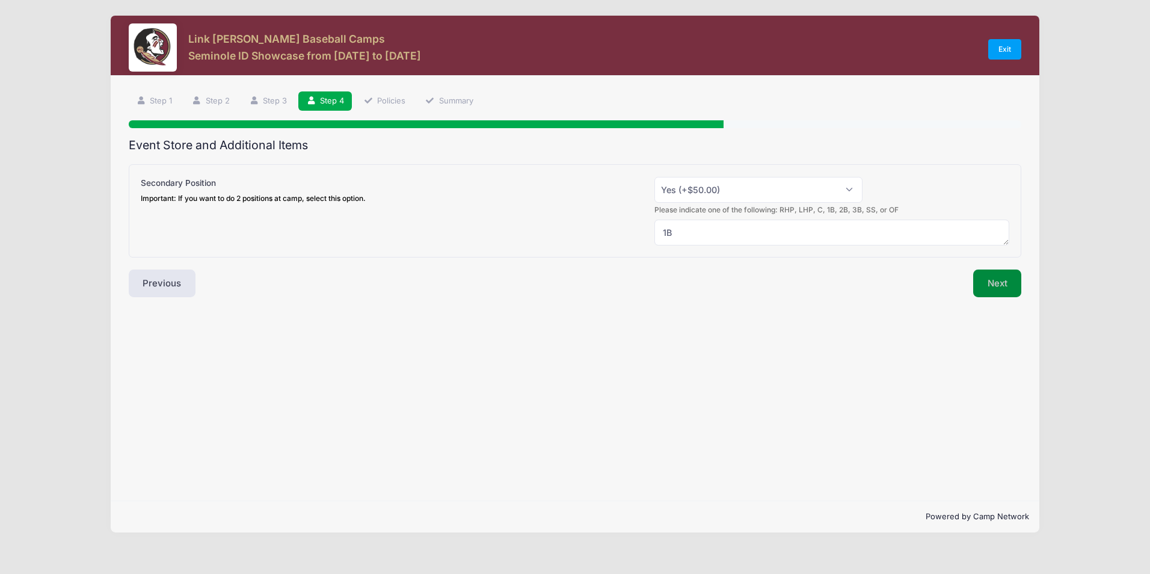
click at [988, 285] on button "Next" at bounding box center [997, 284] width 49 height 28
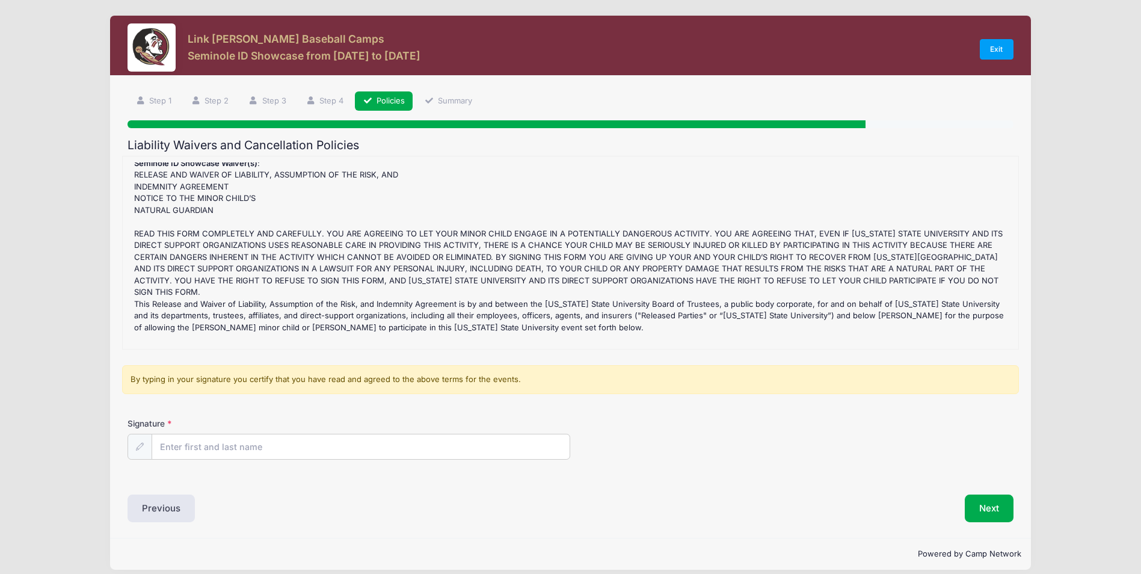
scroll to position [359, 0]
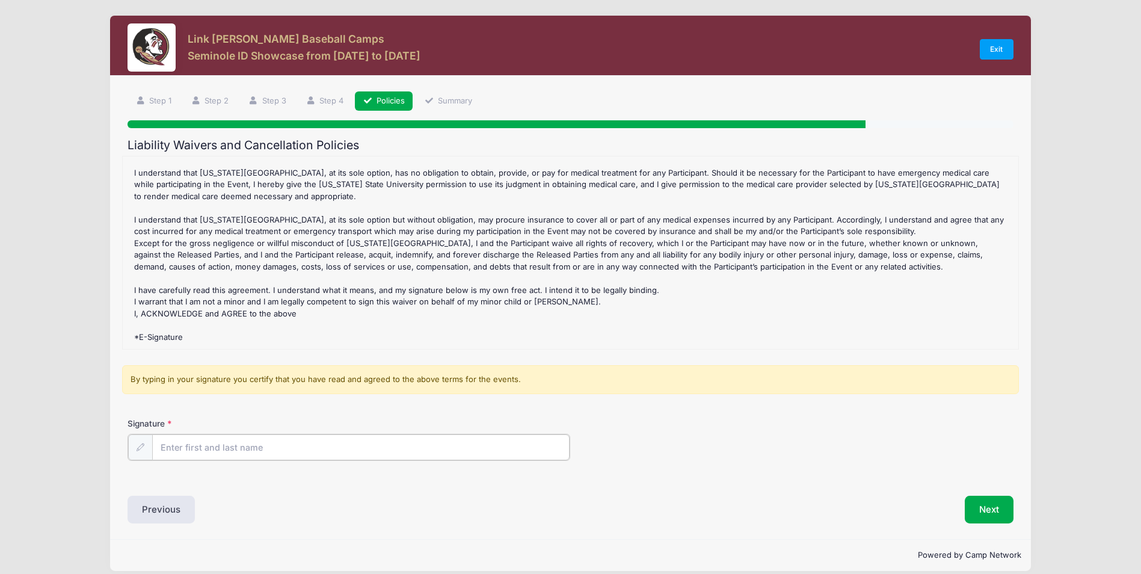
click at [310, 446] on input "Signature" at bounding box center [361, 447] width 418 height 26
type input "Jeffrey Mitchamore"
click at [987, 514] on button "Next" at bounding box center [989, 509] width 49 height 28
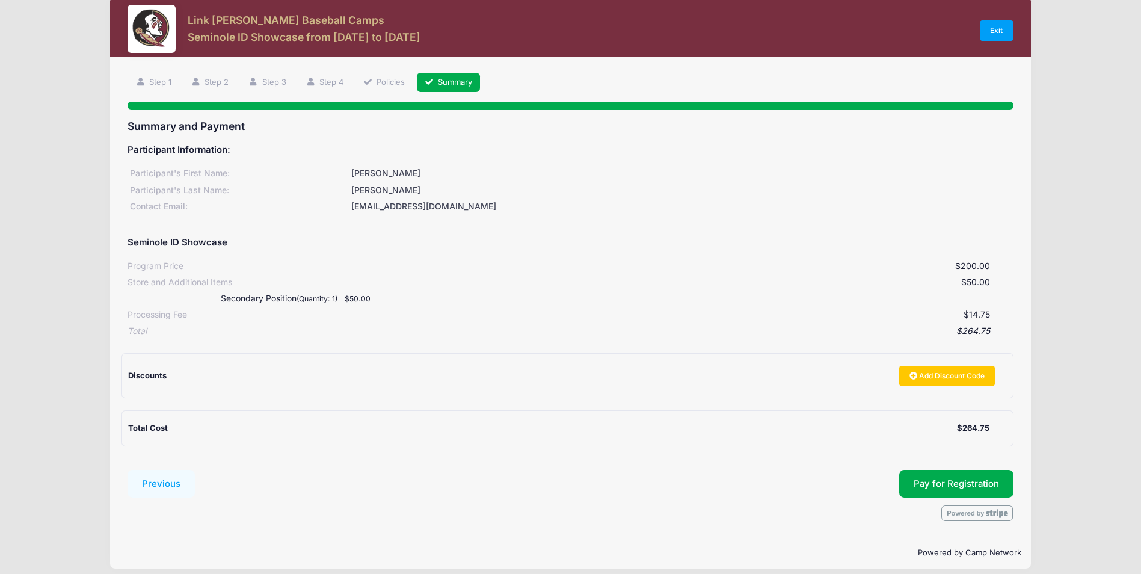
scroll to position [29, 0]
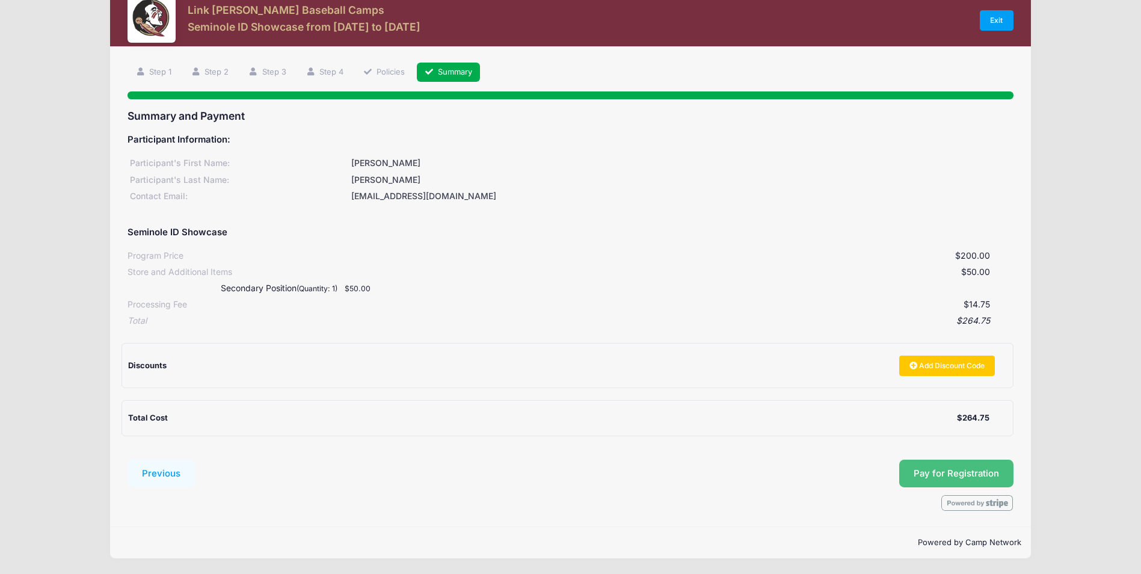
click at [924, 475] on button "Pay for Registration" at bounding box center [956, 474] width 114 height 28
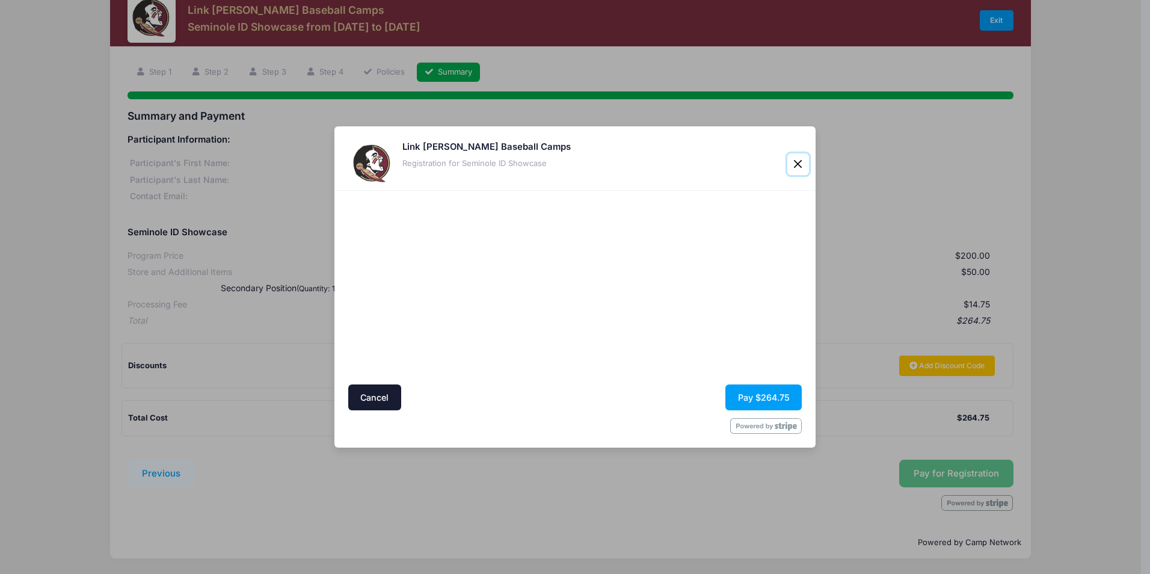
click at [794, 161] on button "Close" at bounding box center [799, 164] width 22 height 22
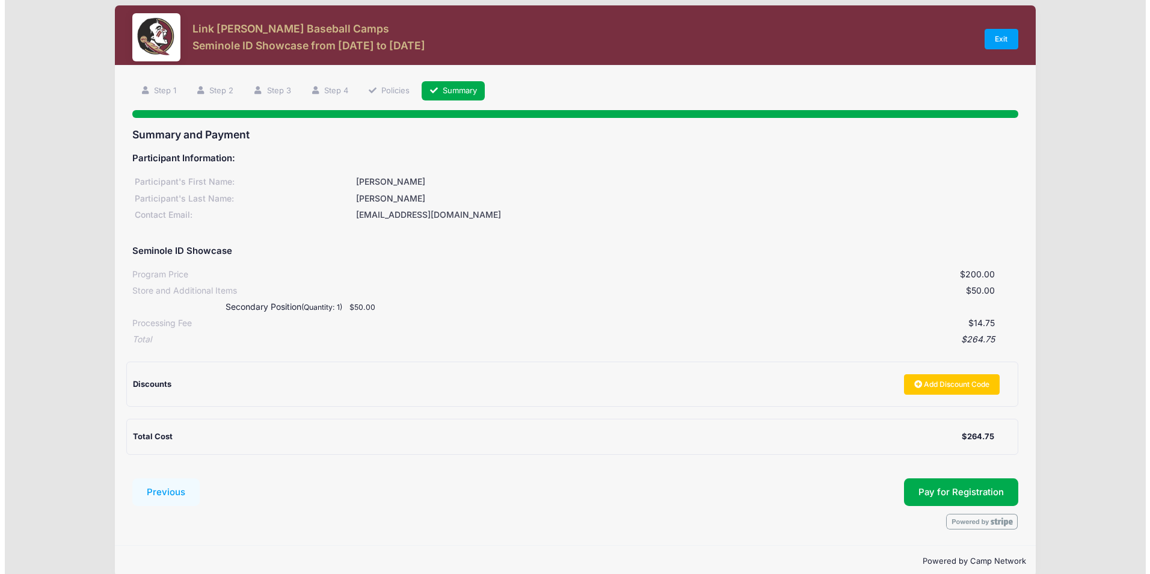
scroll to position [0, 0]
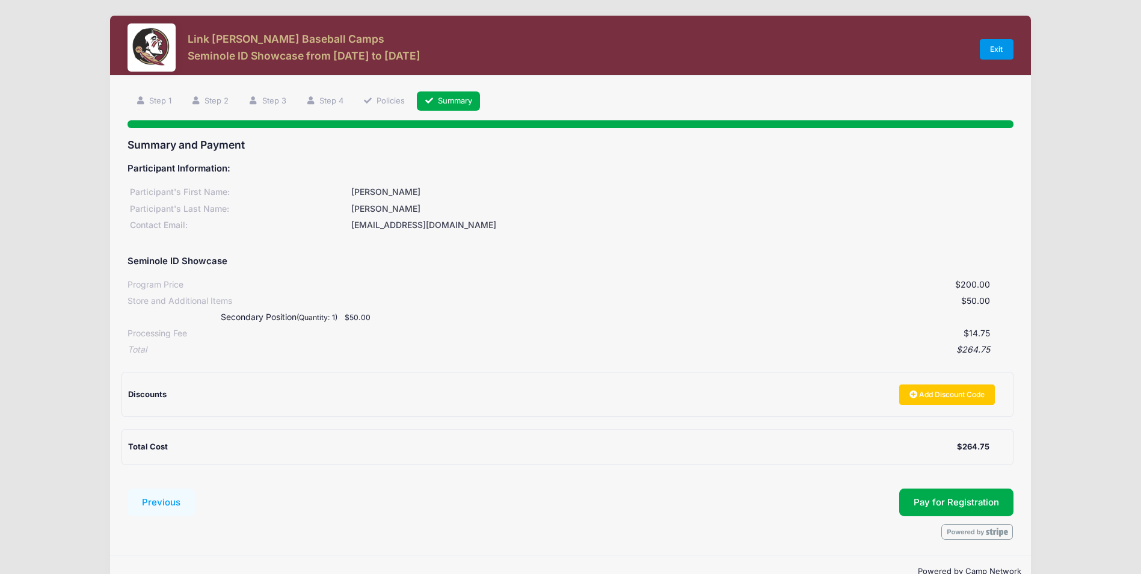
click at [997, 46] on link "Exit" at bounding box center [997, 49] width 34 height 20
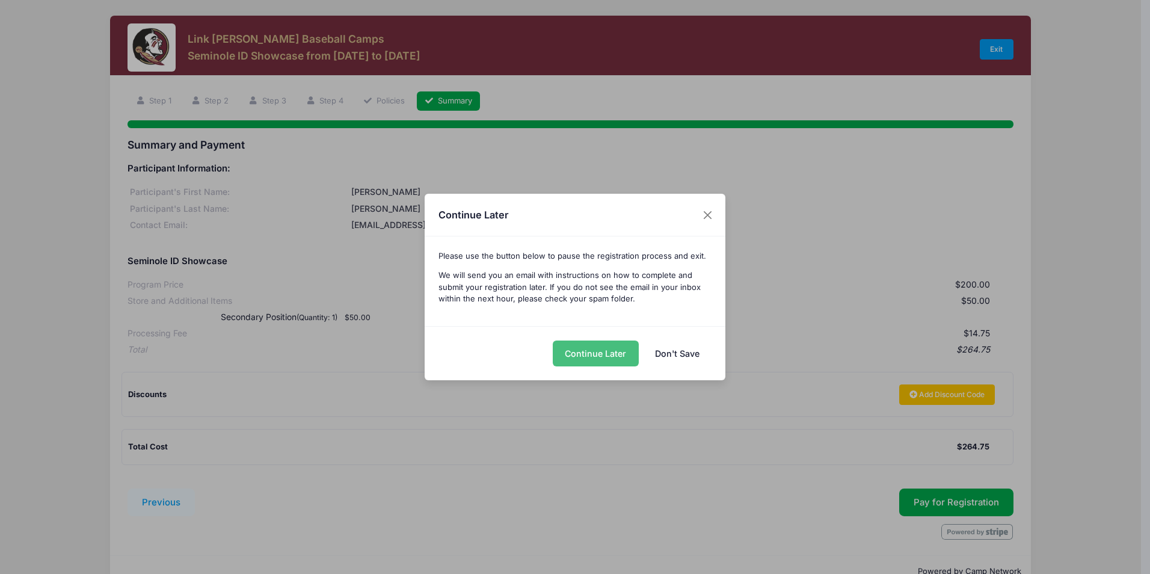
click at [613, 359] on button "Continue Later" at bounding box center [596, 354] width 86 height 26
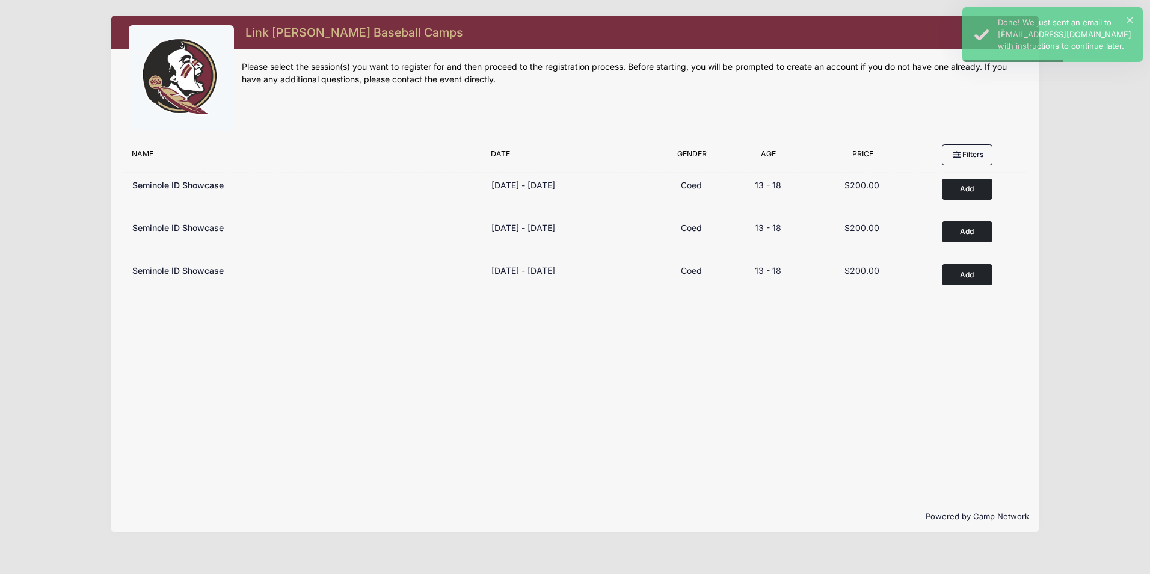
click at [895, 365] on div "Filter Options No sessions found matching your criteria Name Date Gender Filter…" at bounding box center [575, 319] width 928 height 362
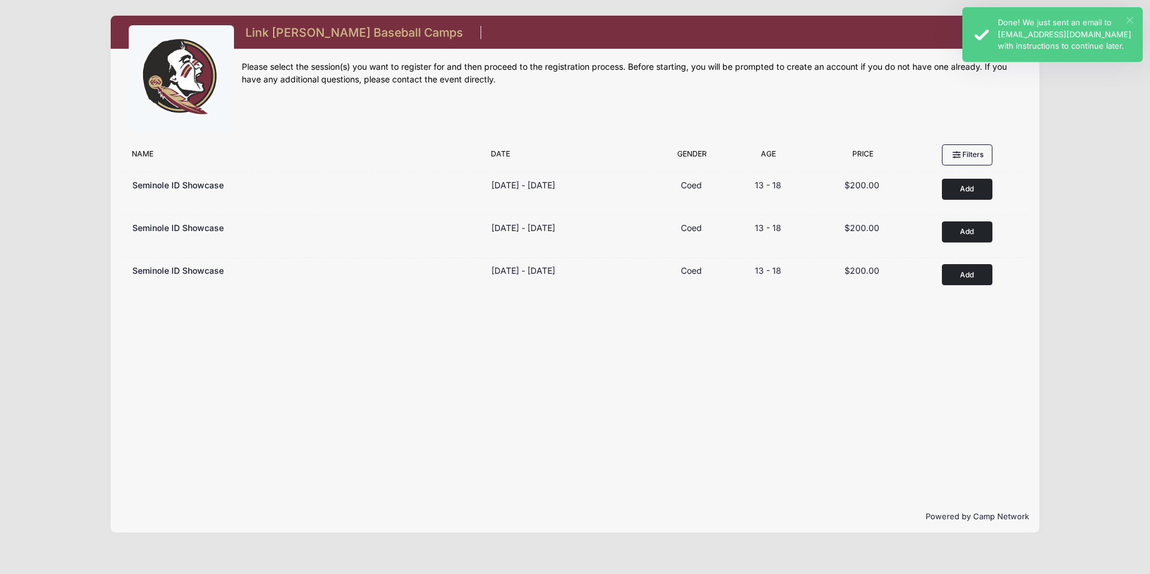
click at [1131, 19] on button "×" at bounding box center [1130, 20] width 7 height 7
